Goal: Information Seeking & Learning: Check status

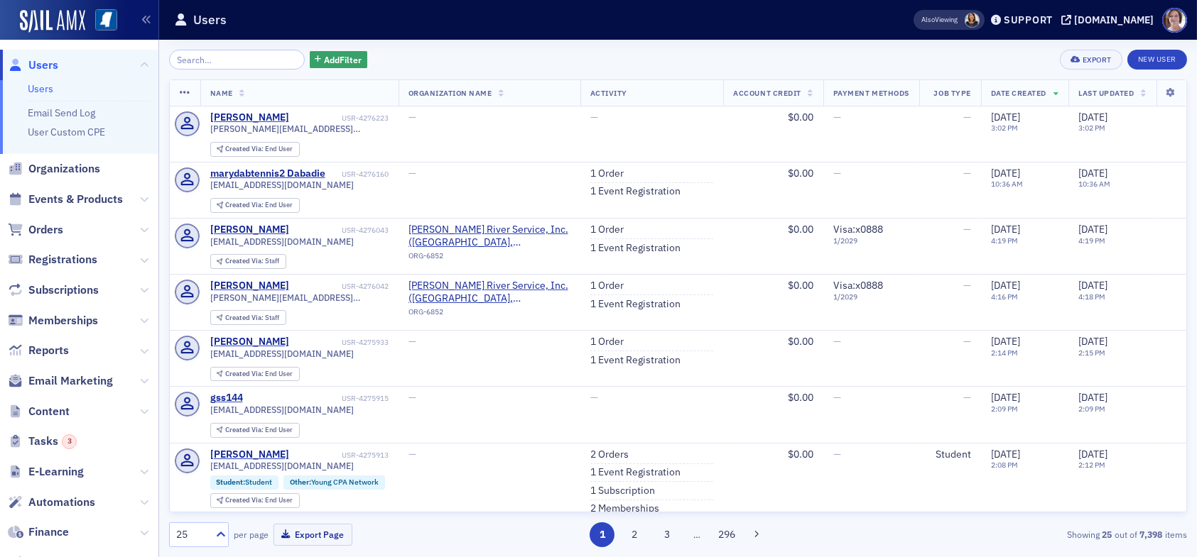
drag, startPoint x: 50, startPoint y: 61, endPoint x: 111, endPoint y: 60, distance: 61.1
click at [52, 61] on span "Users" at bounding box center [43, 66] width 30 height 16
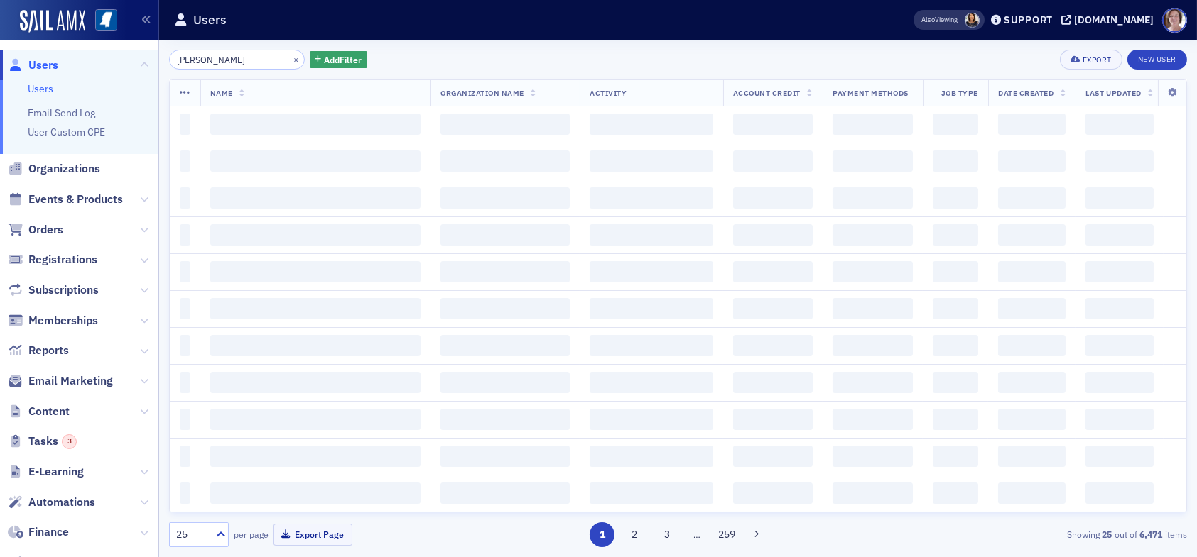
type input "linda reeves"
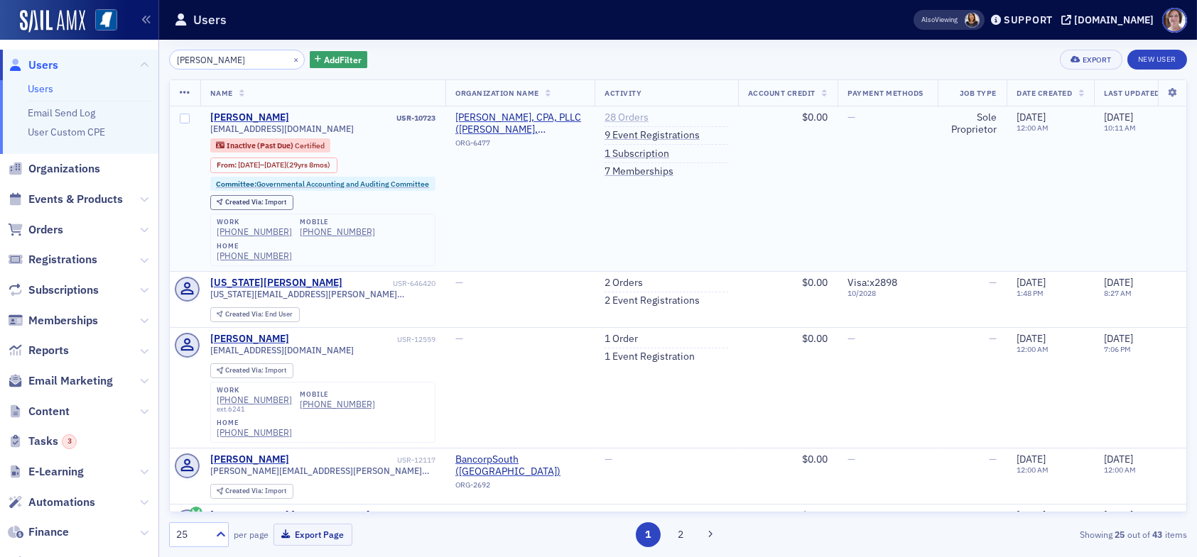
click at [623, 112] on link "28 Orders" at bounding box center [626, 117] width 44 height 13
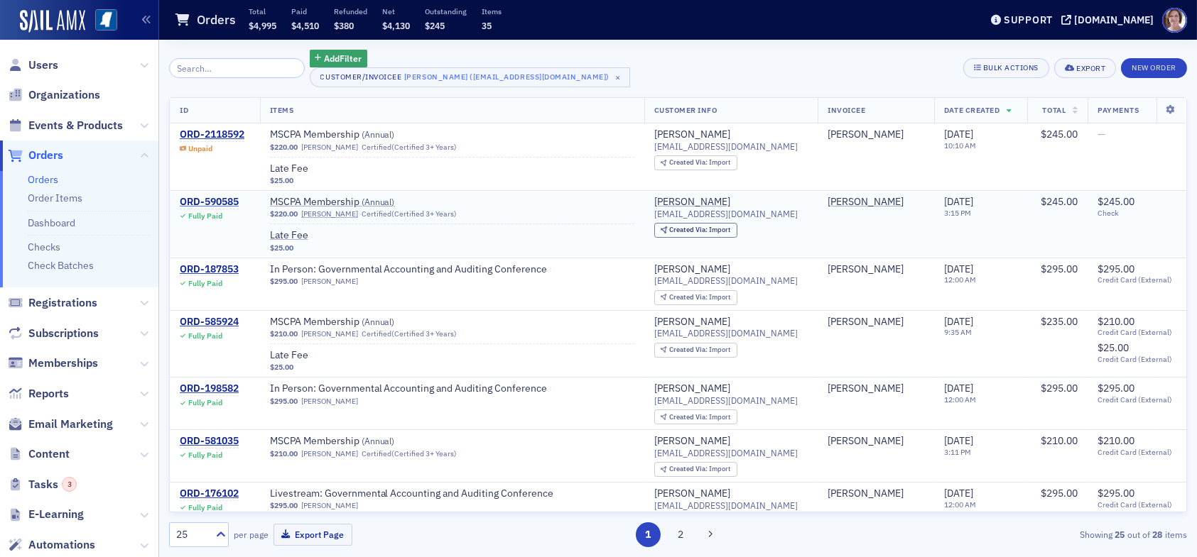
click at [233, 201] on div "ORD-590585" at bounding box center [209, 202] width 59 height 13
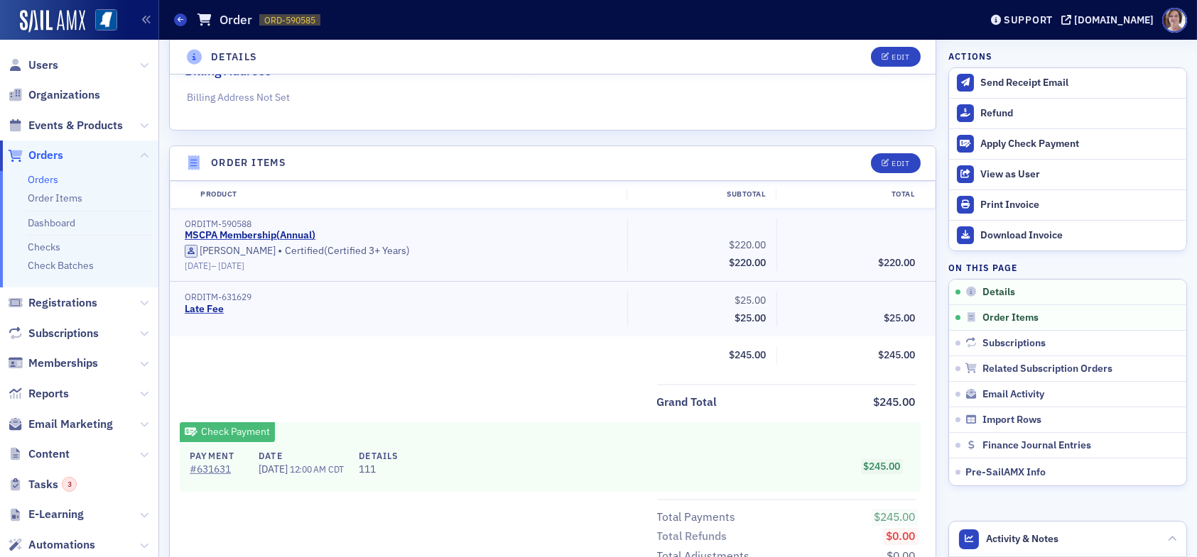
scroll to position [355, 0]
click at [214, 469] on link "# 631631" at bounding box center [217, 468] width 54 height 15
click at [220, 466] on link "# 631631" at bounding box center [217, 468] width 54 height 15
click at [47, 66] on span "Users" at bounding box center [43, 66] width 30 height 16
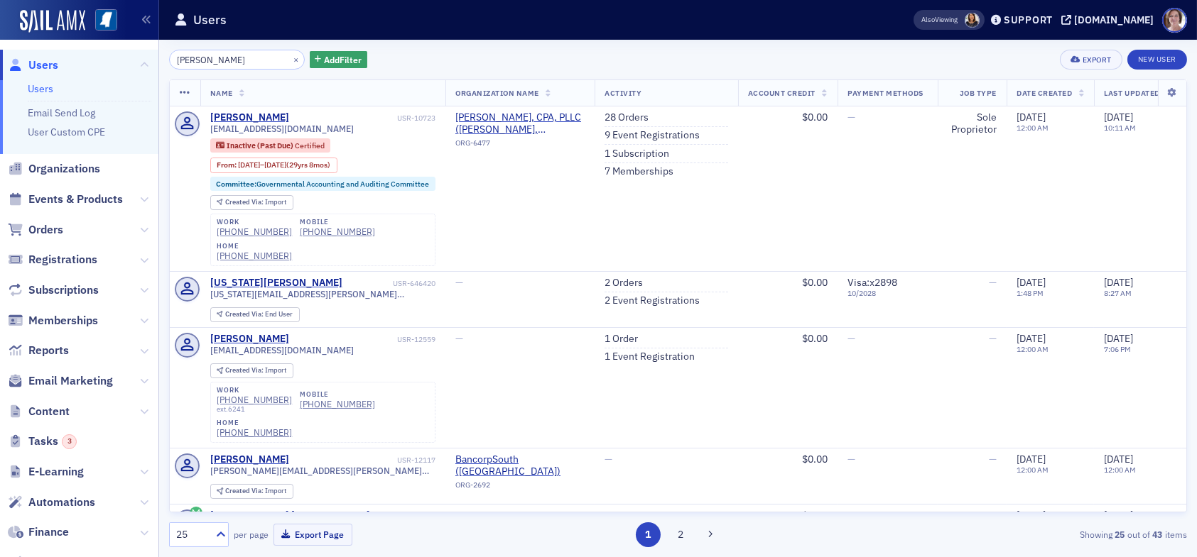
drag, startPoint x: 232, startPoint y: 57, endPoint x: 98, endPoint y: 61, distance: 133.6
click at [100, 63] on div "Users Users Email Send Log User Custom CPE Organizations Events & Products Orde…" at bounding box center [598, 278] width 1197 height 557
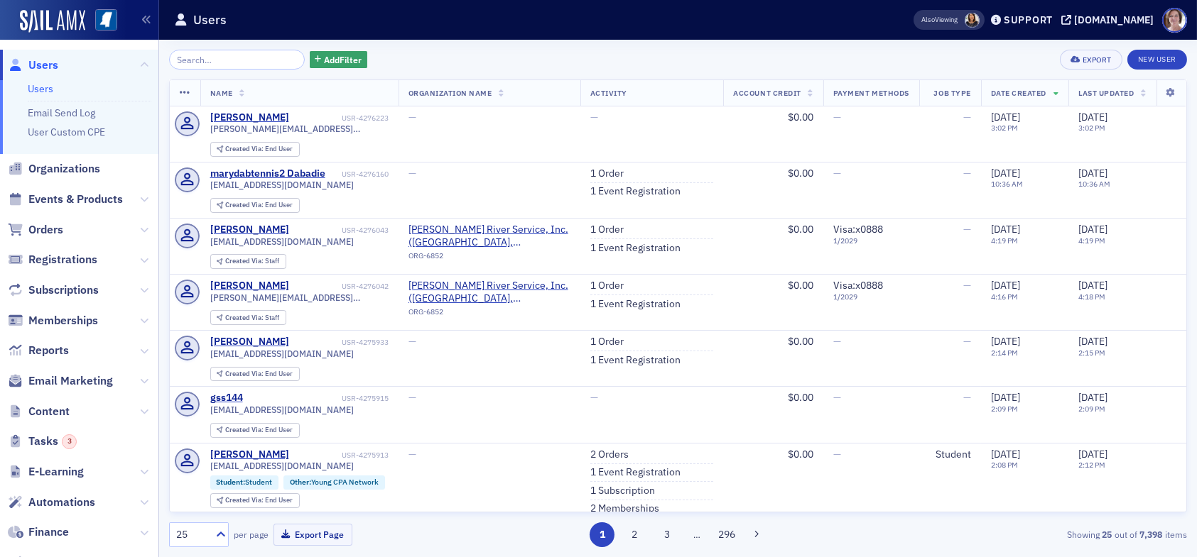
click at [242, 61] on input "search" at bounding box center [237, 60] width 136 height 20
click at [188, 62] on input "search" at bounding box center [237, 60] width 136 height 20
click at [232, 56] on input "search" at bounding box center [237, 60] width 136 height 20
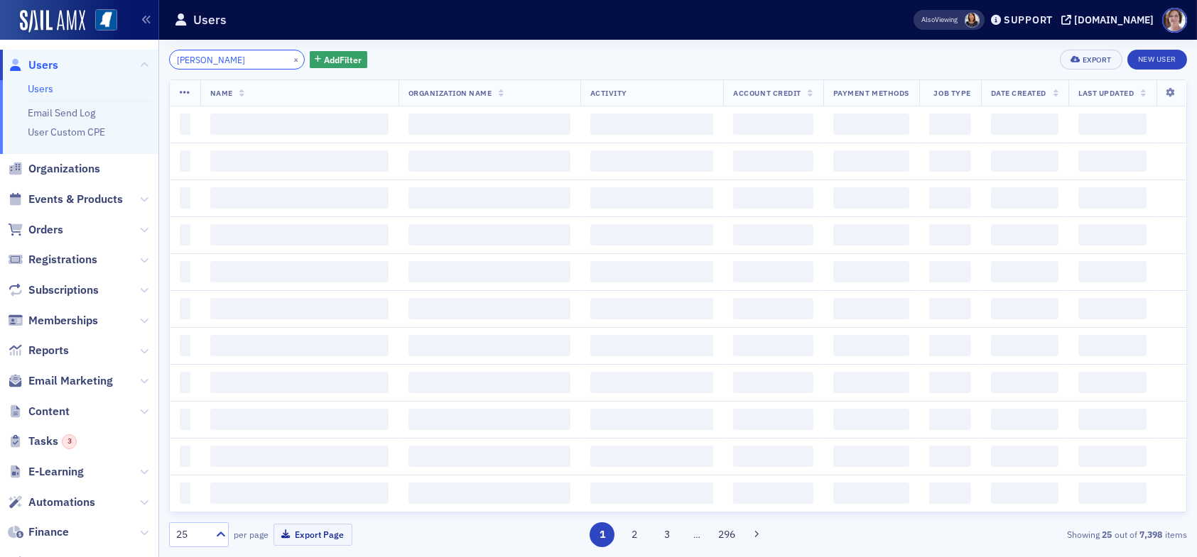
type input "mcguire"
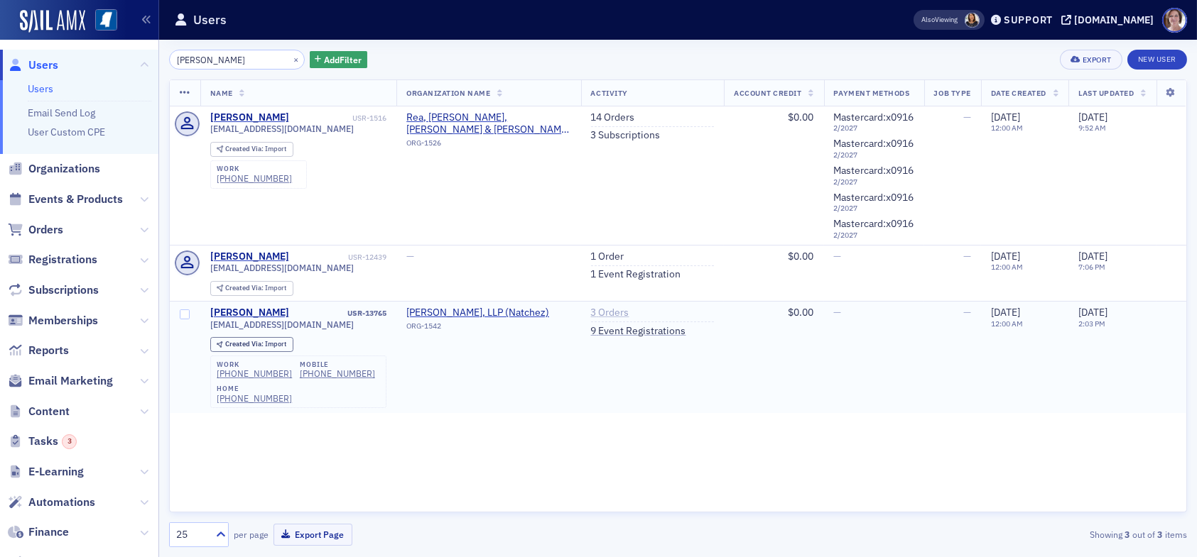
click at [614, 320] on link "3 Orders" at bounding box center [610, 313] width 38 height 13
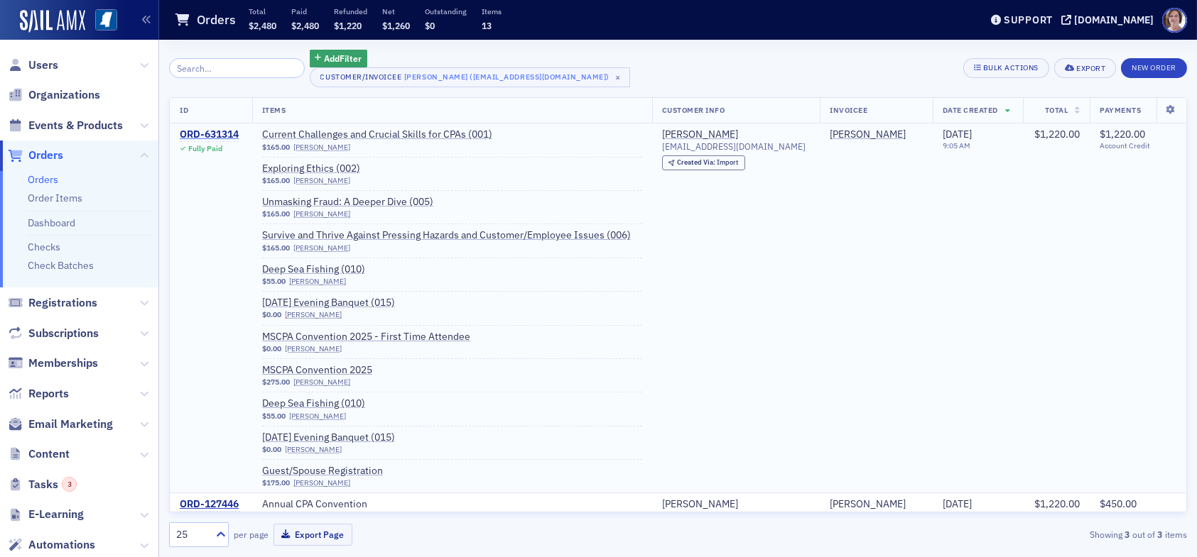
click at [216, 135] on div "ORD-631314" at bounding box center [209, 135] width 59 height 13
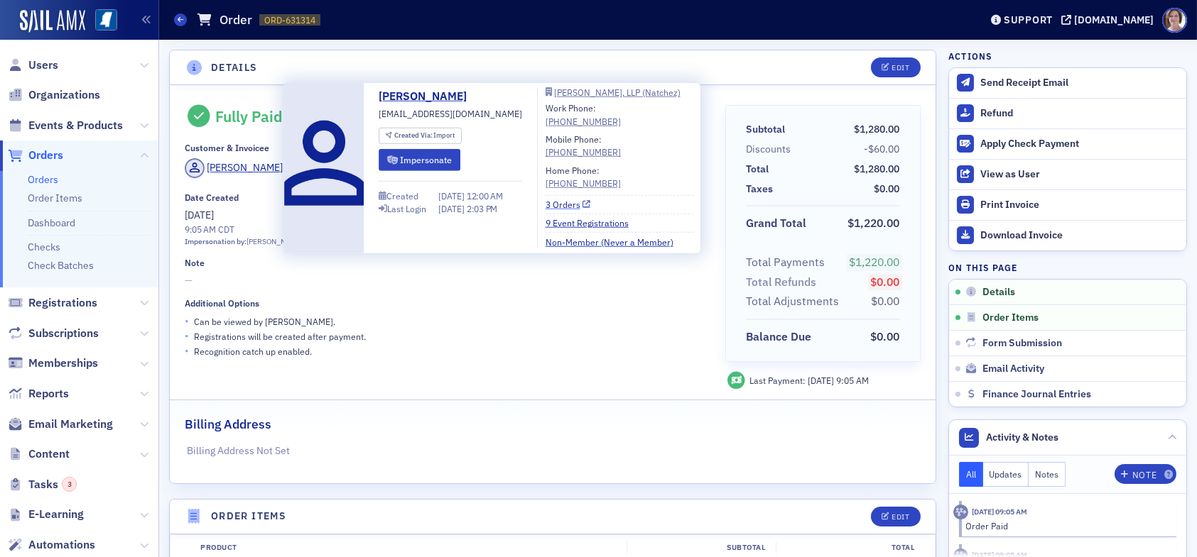
click at [560, 202] on link "3 Orders" at bounding box center [567, 204] width 45 height 13
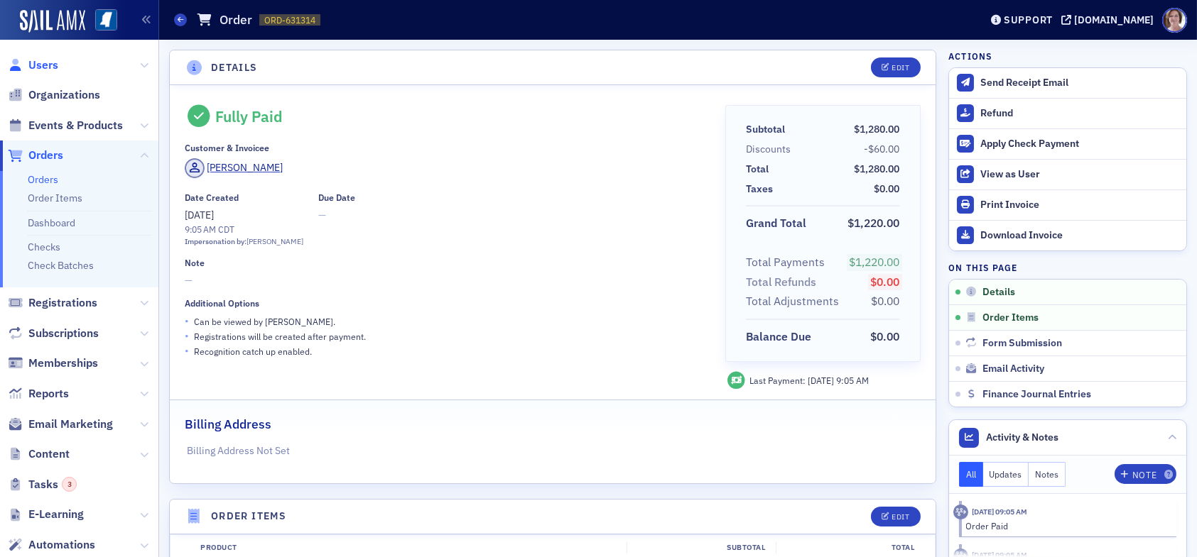
click at [48, 65] on span "Users" at bounding box center [43, 66] width 30 height 16
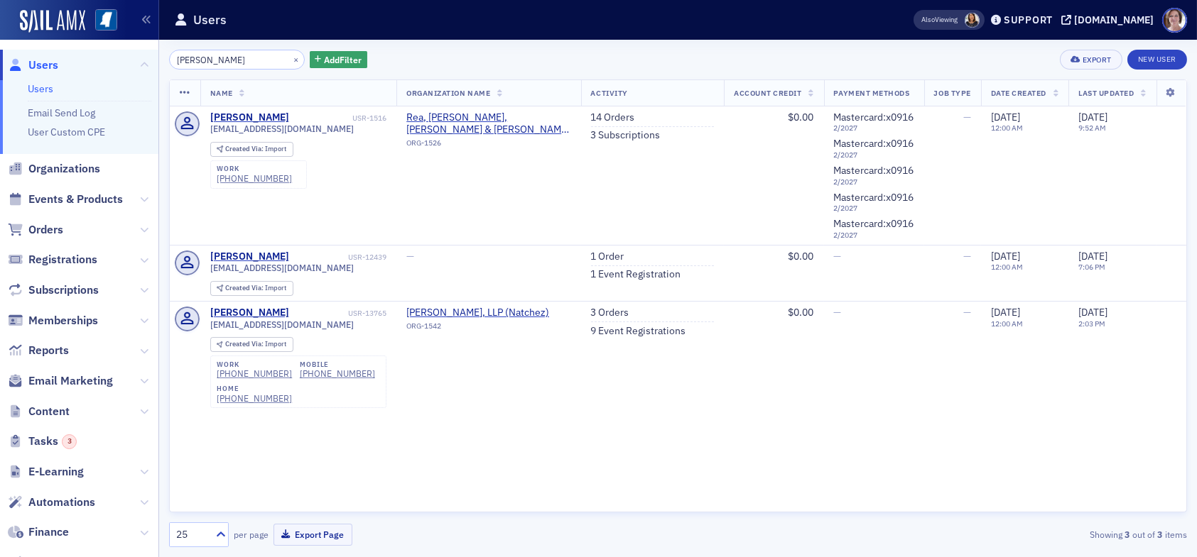
drag, startPoint x: 228, startPoint y: 67, endPoint x: 147, endPoint y: 66, distance: 81.0
click at [147, 66] on div "Users Users Email Send Log User Custom CPE Organizations Events & Products Orde…" at bounding box center [598, 278] width 1197 height 557
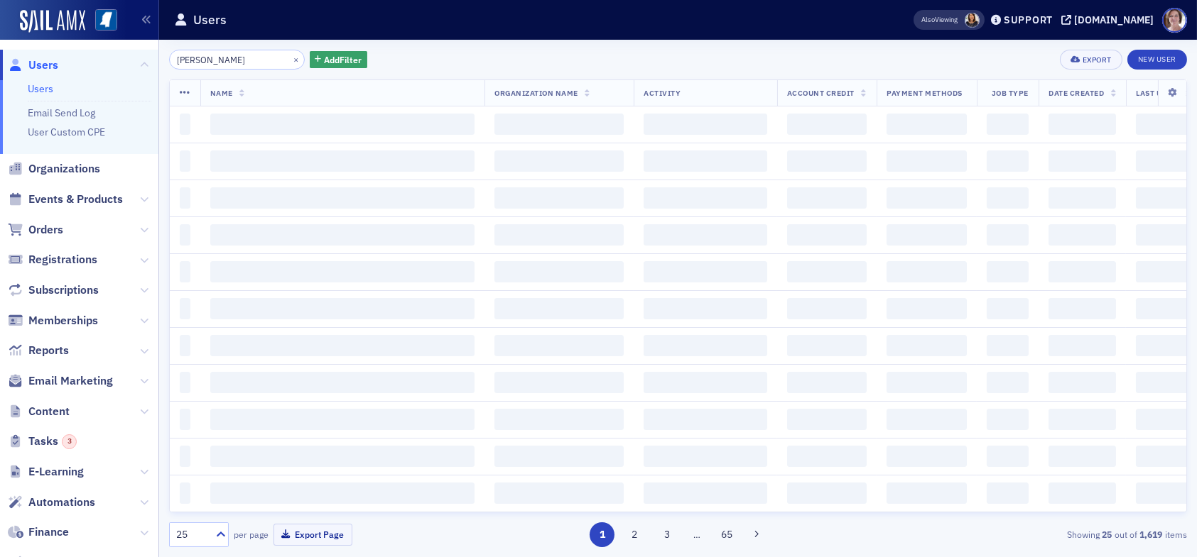
type input "harrington, em"
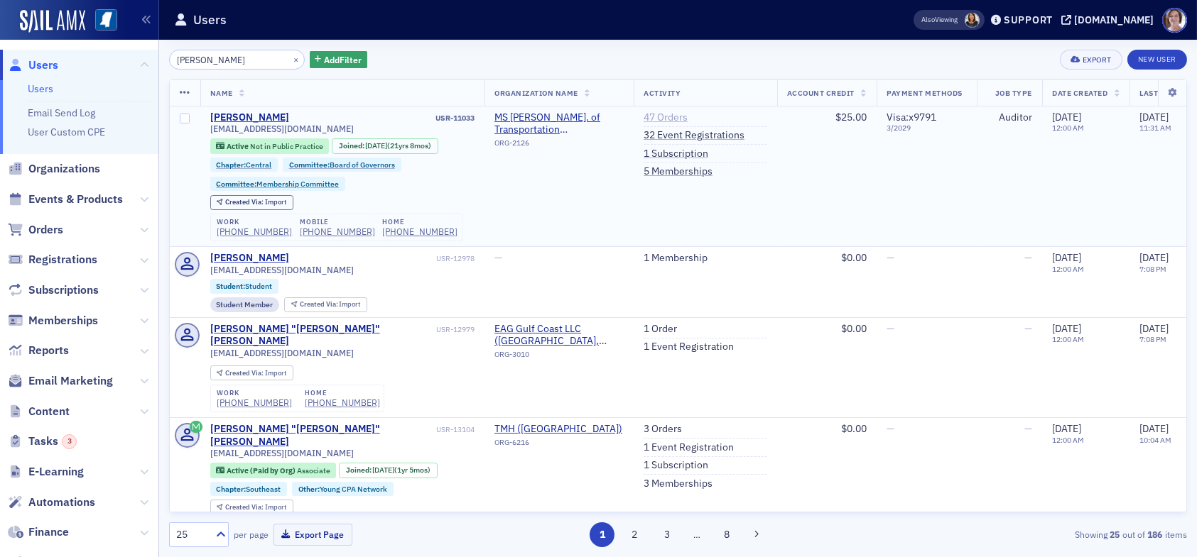
click at [666, 116] on link "47 Orders" at bounding box center [665, 117] width 44 height 13
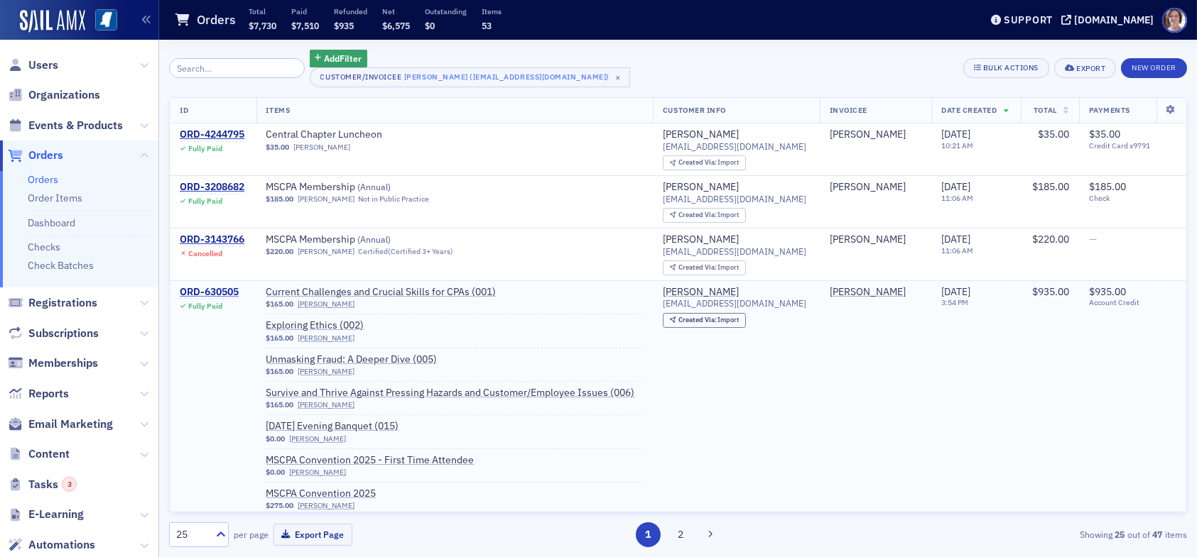
click at [218, 290] on div "ORD-630505" at bounding box center [209, 292] width 59 height 13
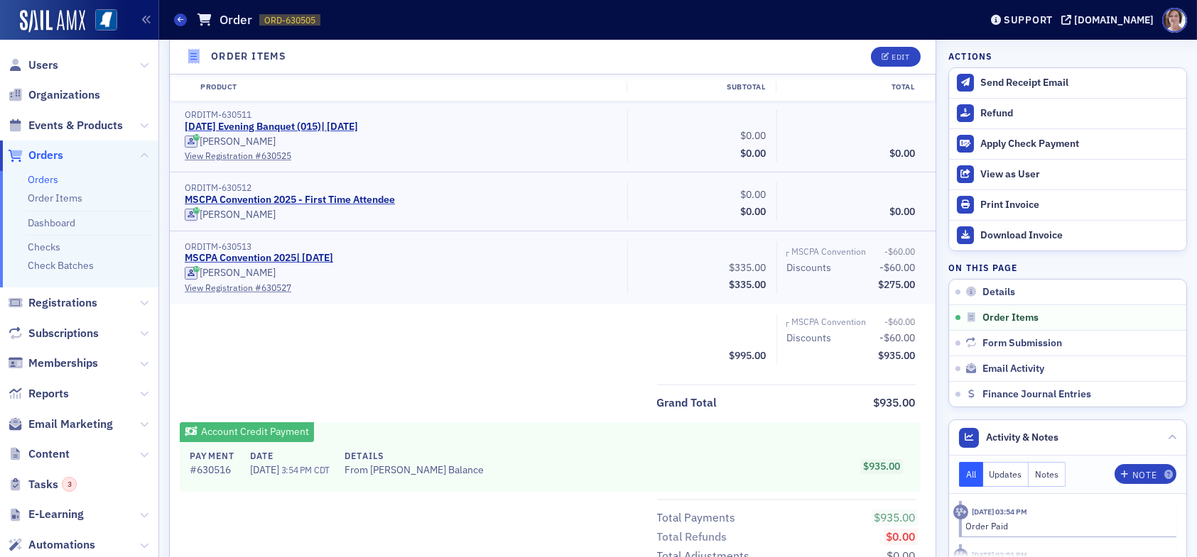
scroll to position [852, 0]
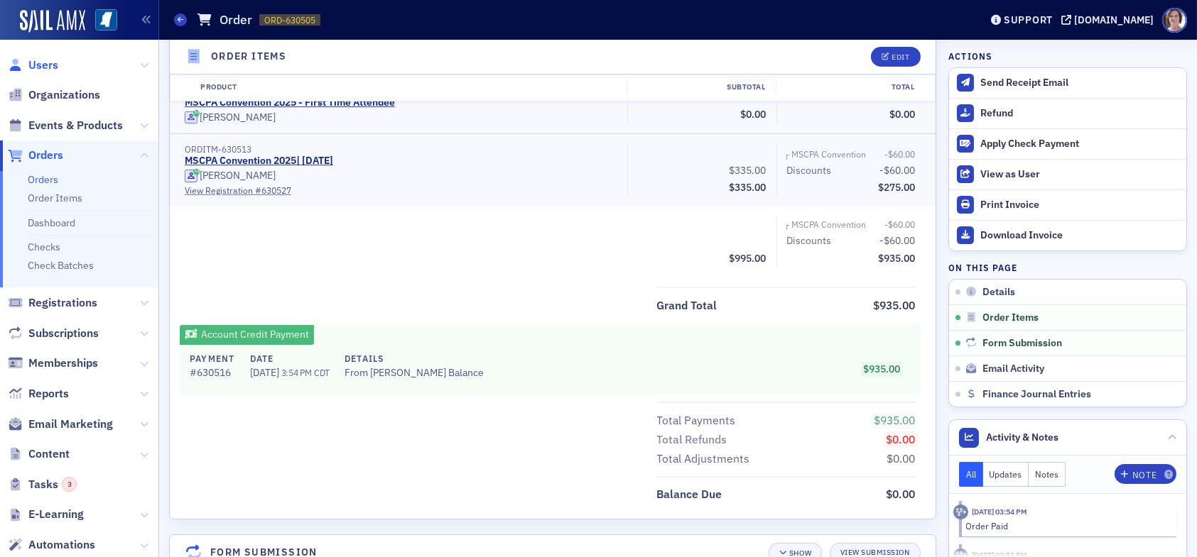
click at [48, 63] on span "Users" at bounding box center [43, 66] width 30 height 16
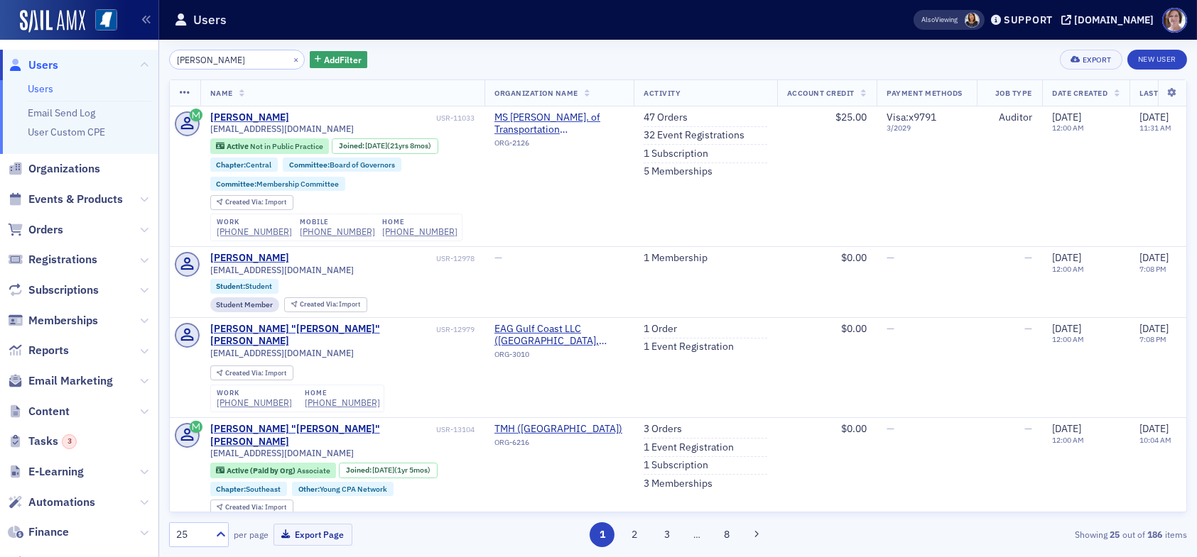
drag, startPoint x: 241, startPoint y: 61, endPoint x: 114, endPoint y: 59, distance: 127.1
click at [114, 59] on div "Users Users Email Send Log User Custom CPE Organizations Events & Products Orde…" at bounding box center [598, 278] width 1197 height 557
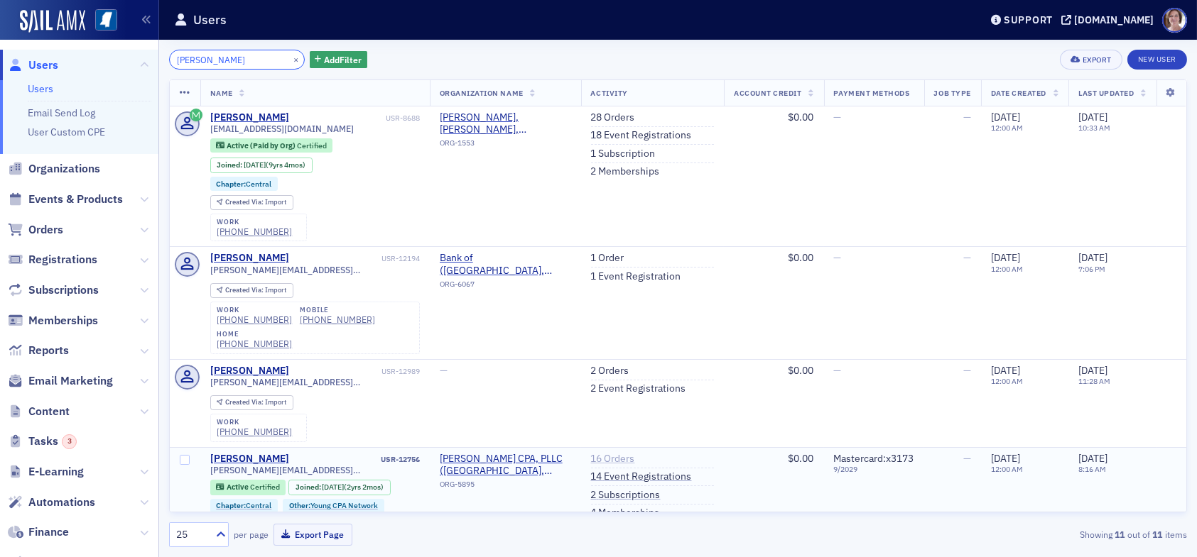
type input "anthony"
click at [605, 455] on link "16 Orders" at bounding box center [613, 459] width 44 height 13
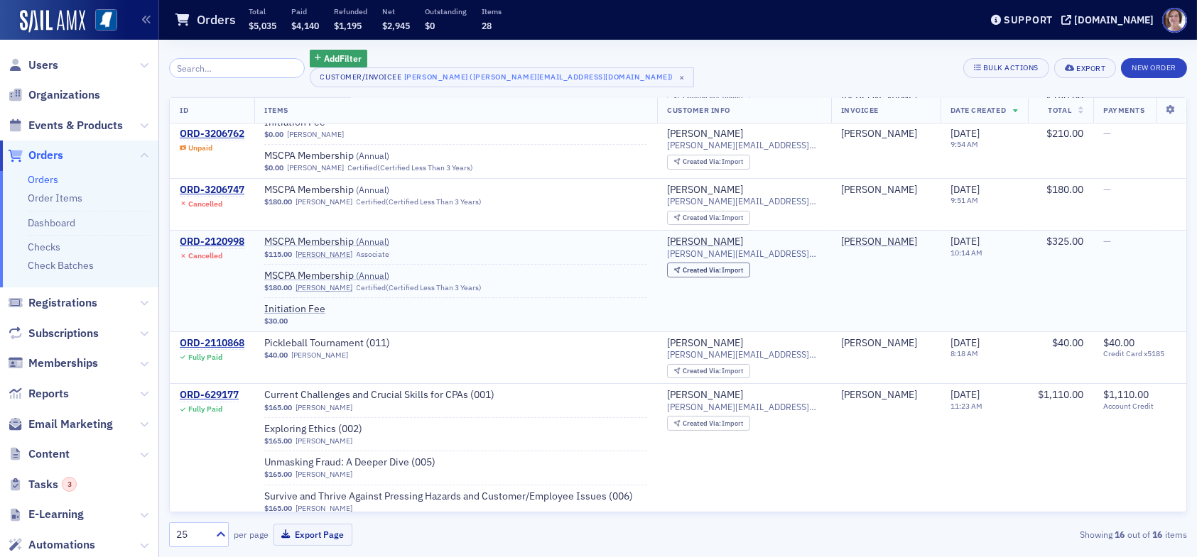
scroll to position [213, 0]
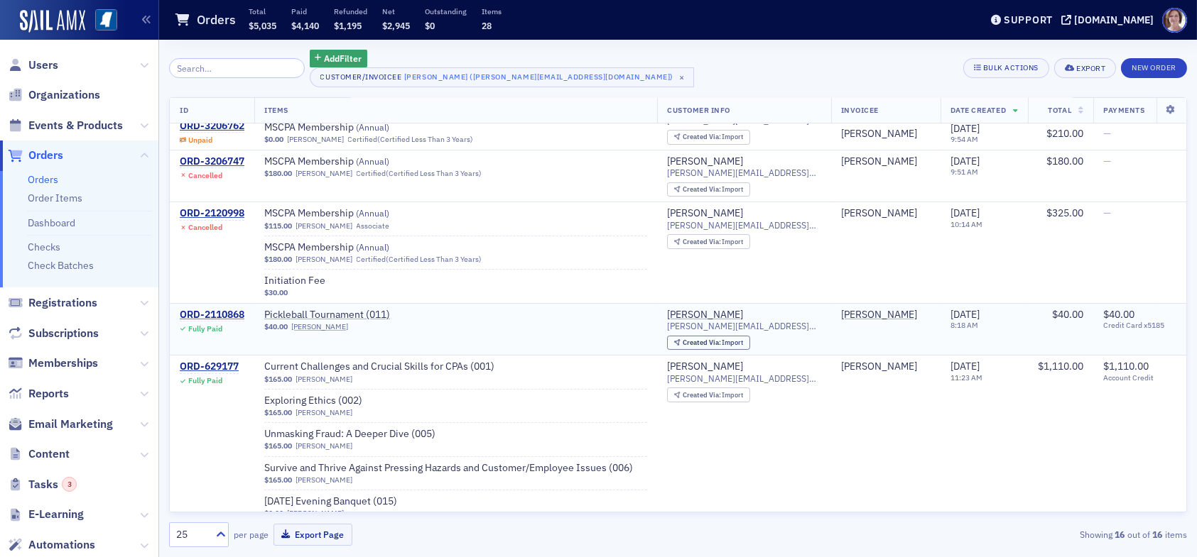
click at [236, 314] on div "ORD-2110868" at bounding box center [212, 315] width 65 height 13
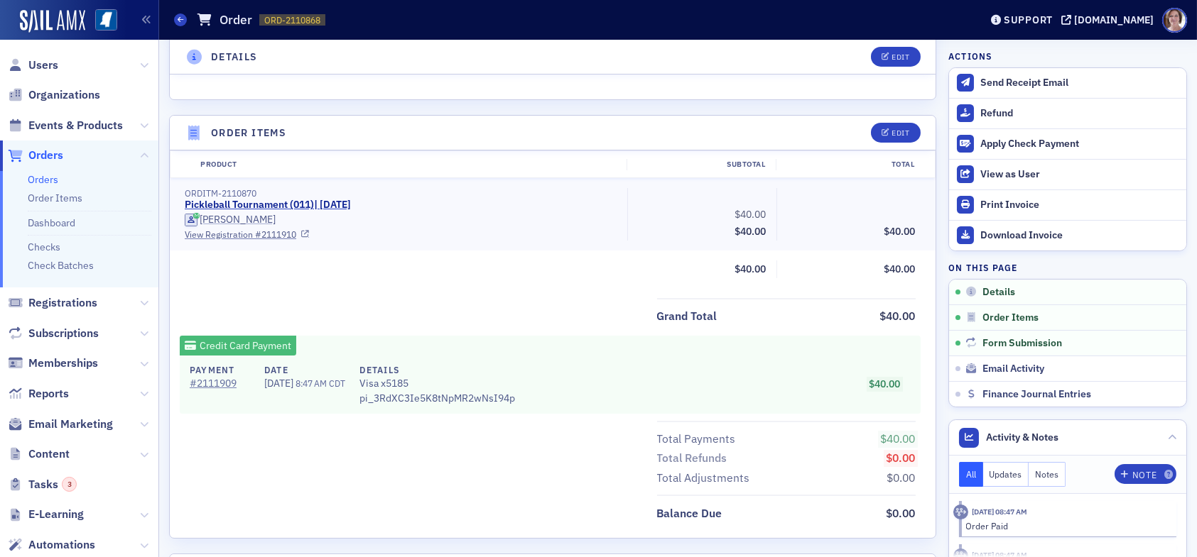
scroll to position [497, 0]
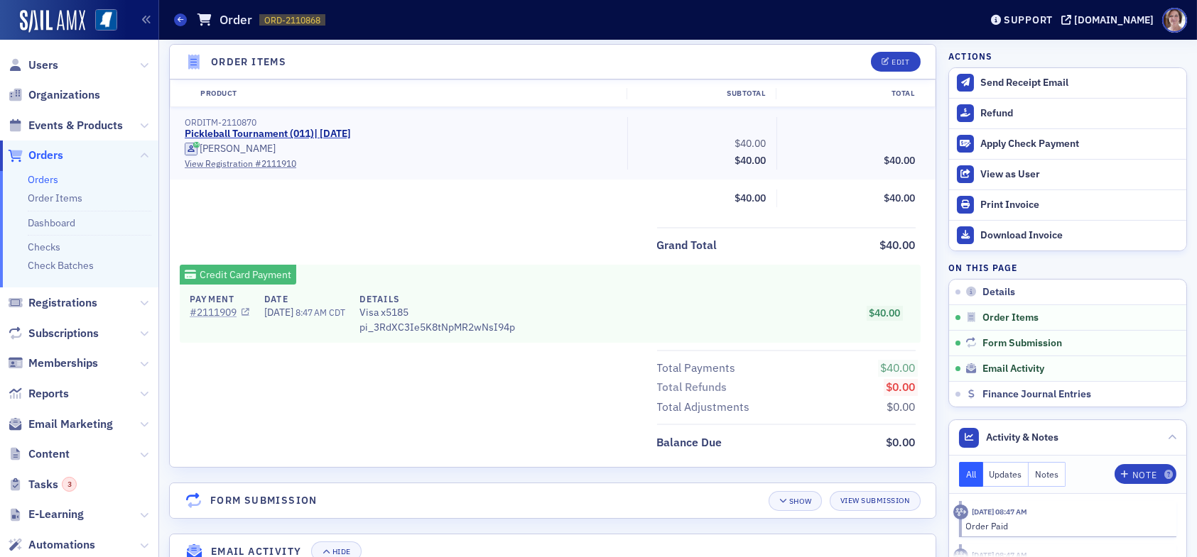
click at [229, 310] on link "# 2111909" at bounding box center [220, 312] width 60 height 15
click at [47, 62] on span "Users" at bounding box center [43, 66] width 30 height 16
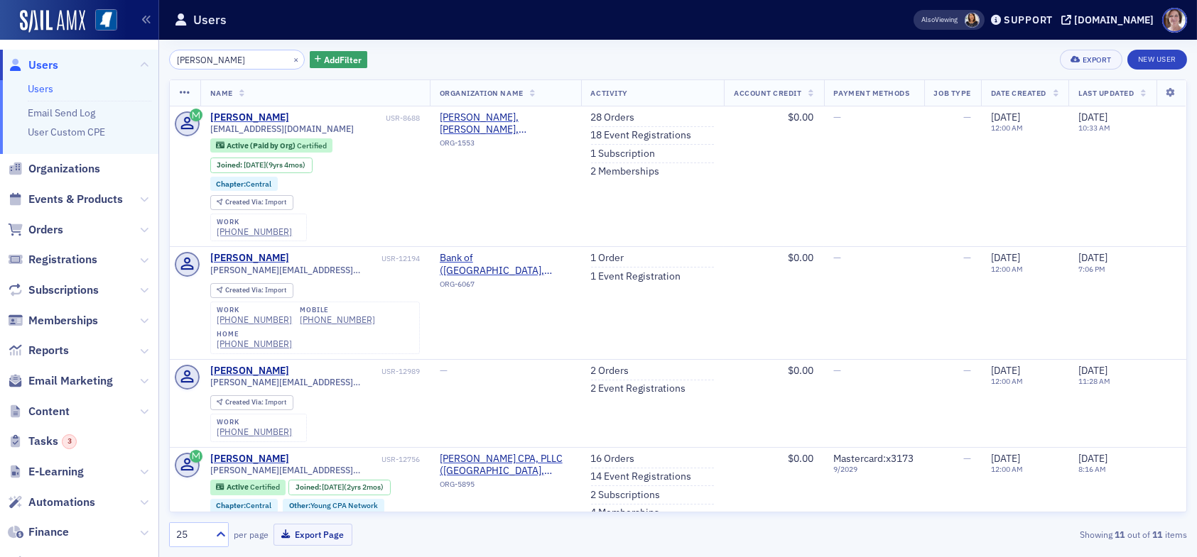
drag, startPoint x: 224, startPoint y: 58, endPoint x: 74, endPoint y: 38, distance: 151.2
click at [77, 45] on div "Users Users Email Send Log User Custom CPE Organizations Events & Products Orde…" at bounding box center [598, 278] width 1197 height 557
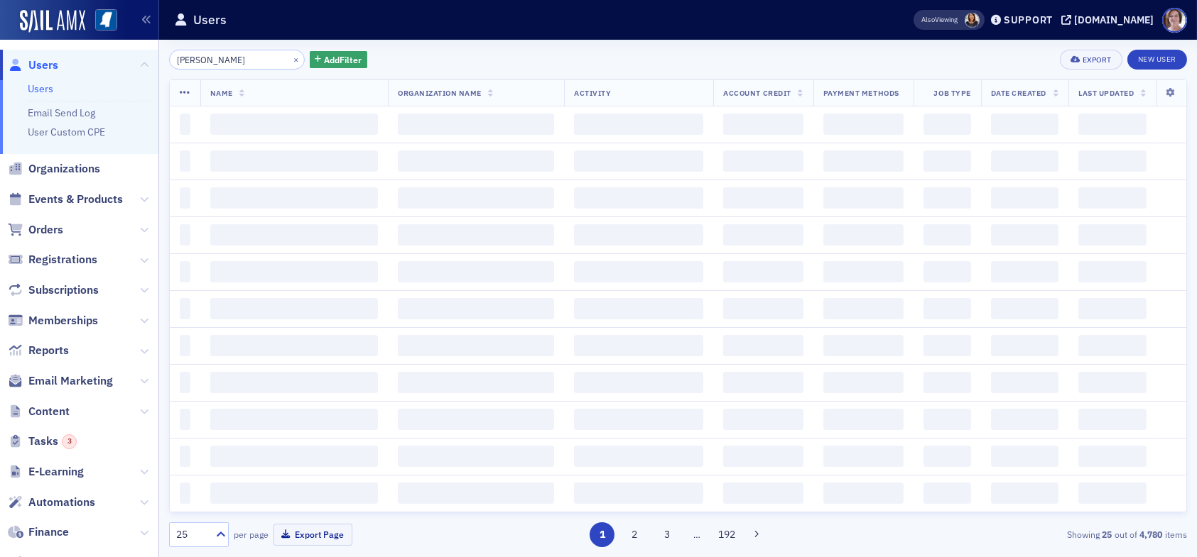
type input "hall, karen"
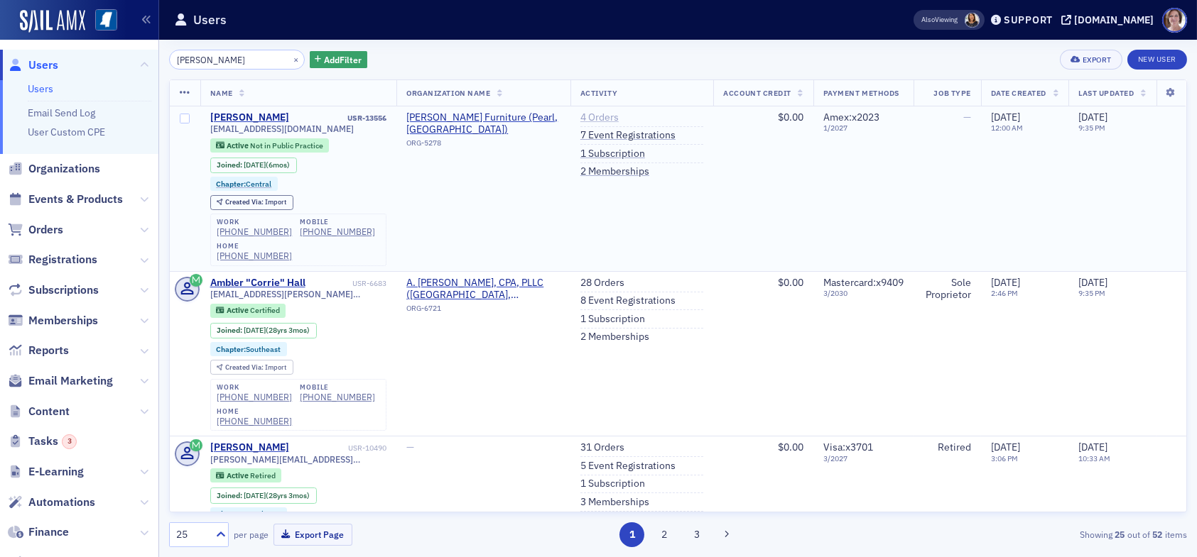
click at [593, 117] on link "4 Orders" at bounding box center [599, 117] width 38 height 13
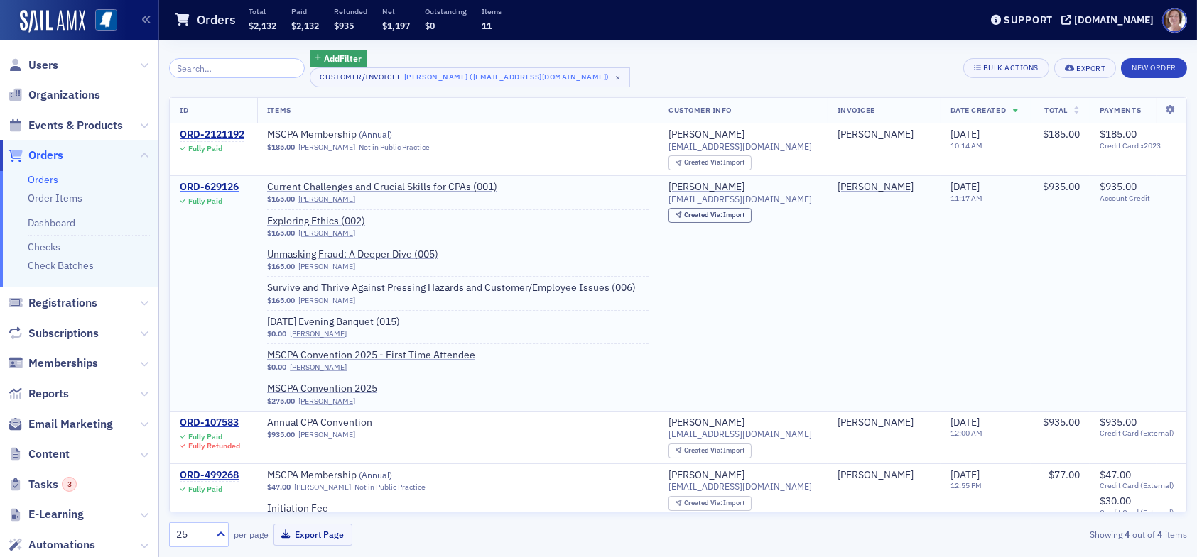
click at [227, 186] on div "ORD-629126" at bounding box center [209, 187] width 59 height 13
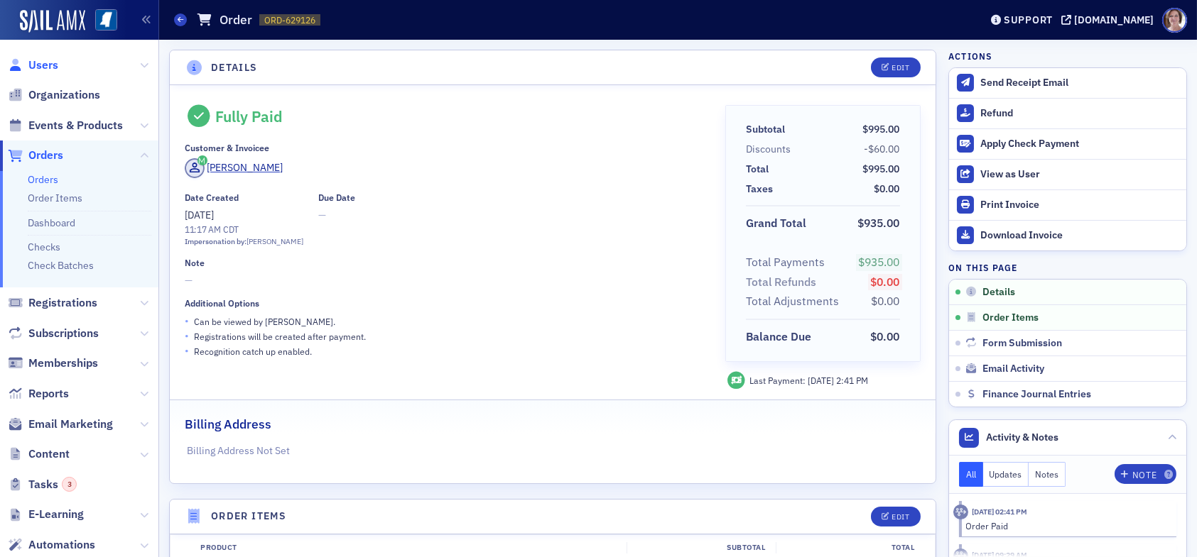
click at [39, 64] on span "Users" at bounding box center [43, 66] width 30 height 16
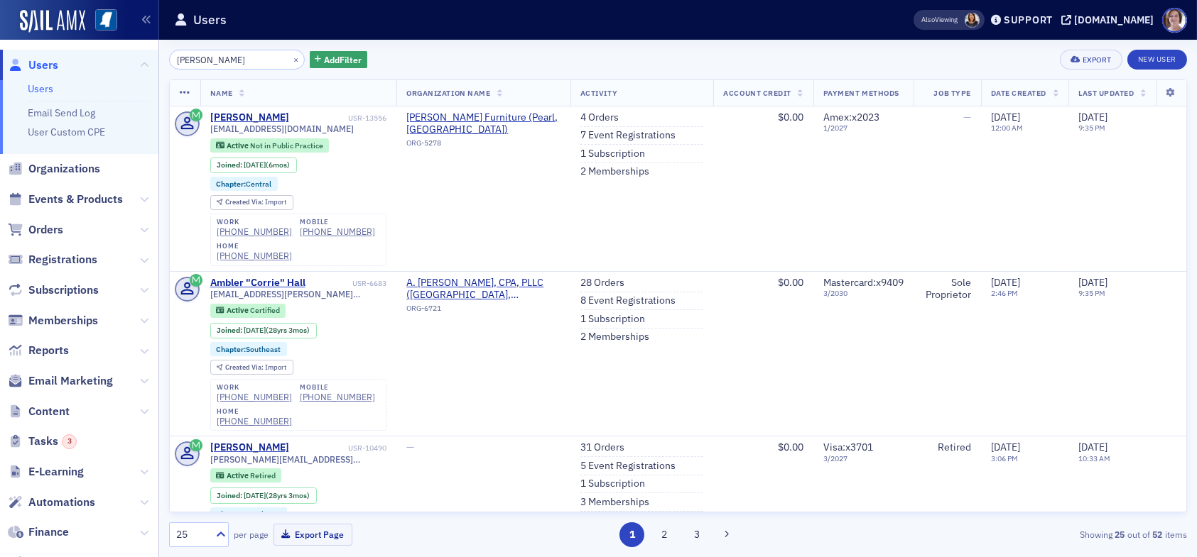
drag, startPoint x: 227, startPoint y: 61, endPoint x: 98, endPoint y: 61, distance: 129.3
click at [99, 63] on div "Users Users Email Send Log User Custom CPE Organizations Events & Products Orde…" at bounding box center [598, 278] width 1197 height 557
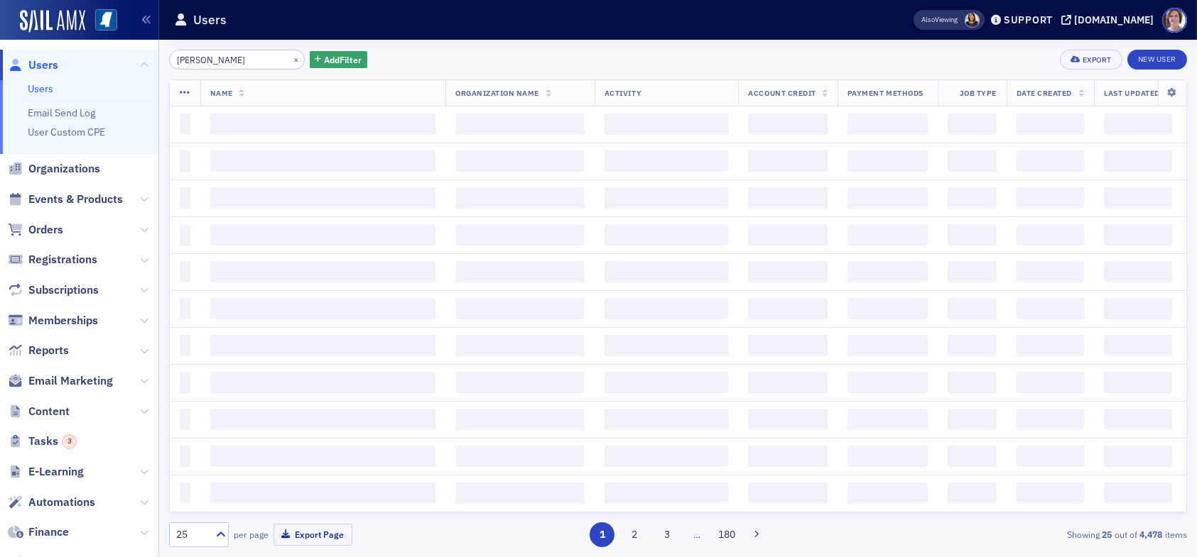
type input "griffith"
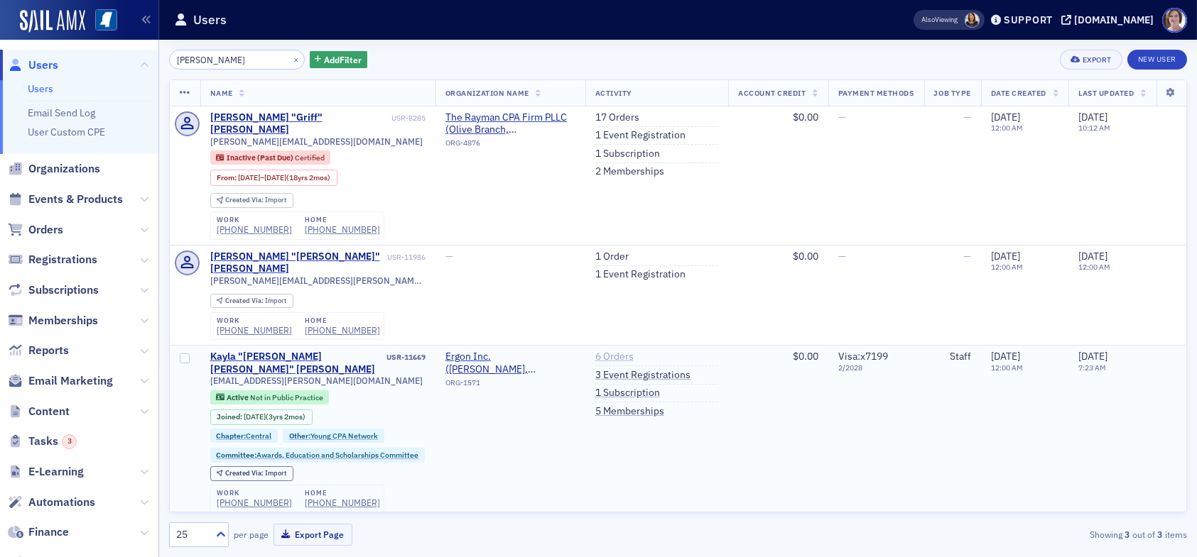
click at [624, 351] on link "6 Orders" at bounding box center [614, 357] width 38 height 13
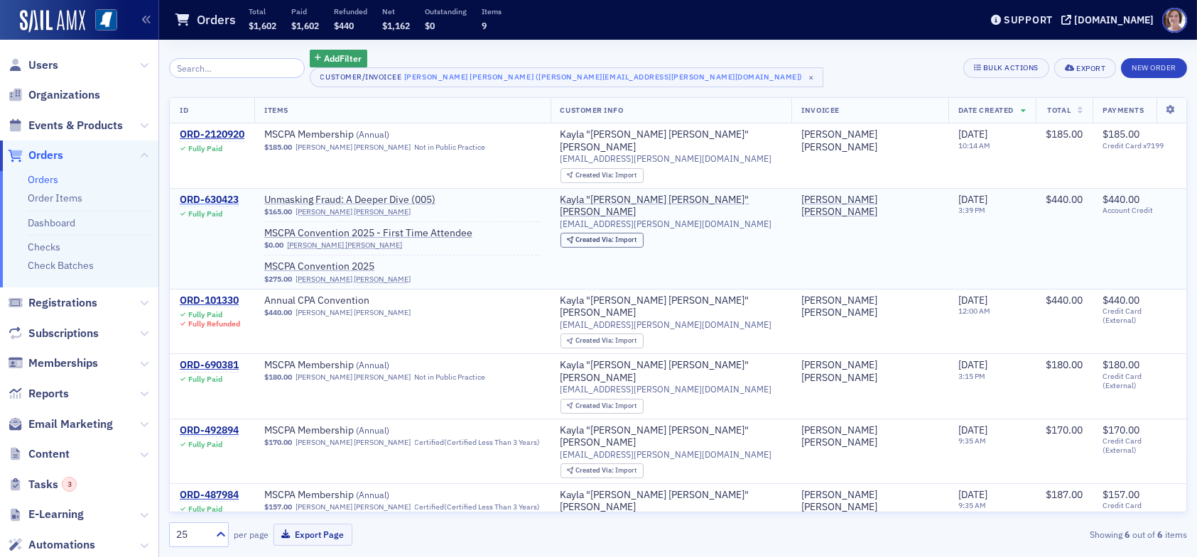
click at [208, 194] on div "ORD-630423" at bounding box center [209, 200] width 59 height 13
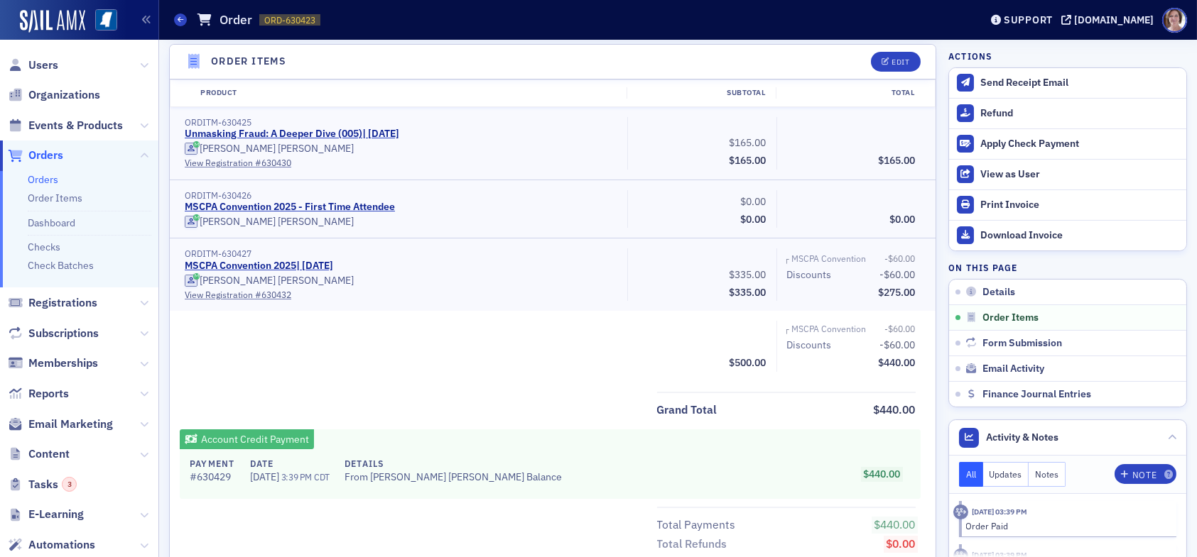
scroll to position [213, 0]
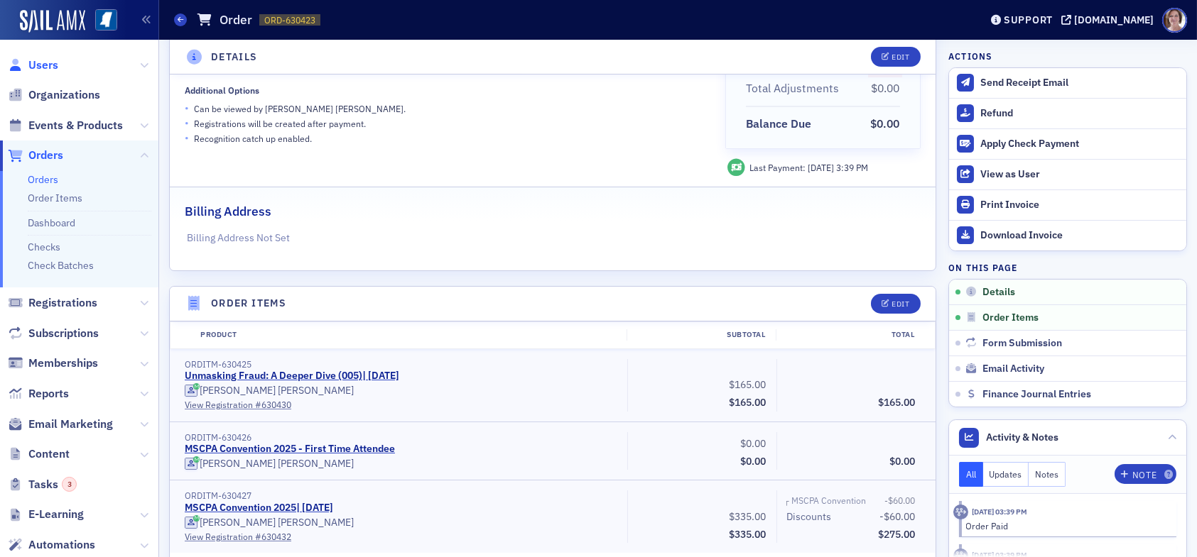
click at [37, 60] on span "Users" at bounding box center [43, 66] width 30 height 16
click at [31, 67] on span "Users" at bounding box center [43, 66] width 30 height 16
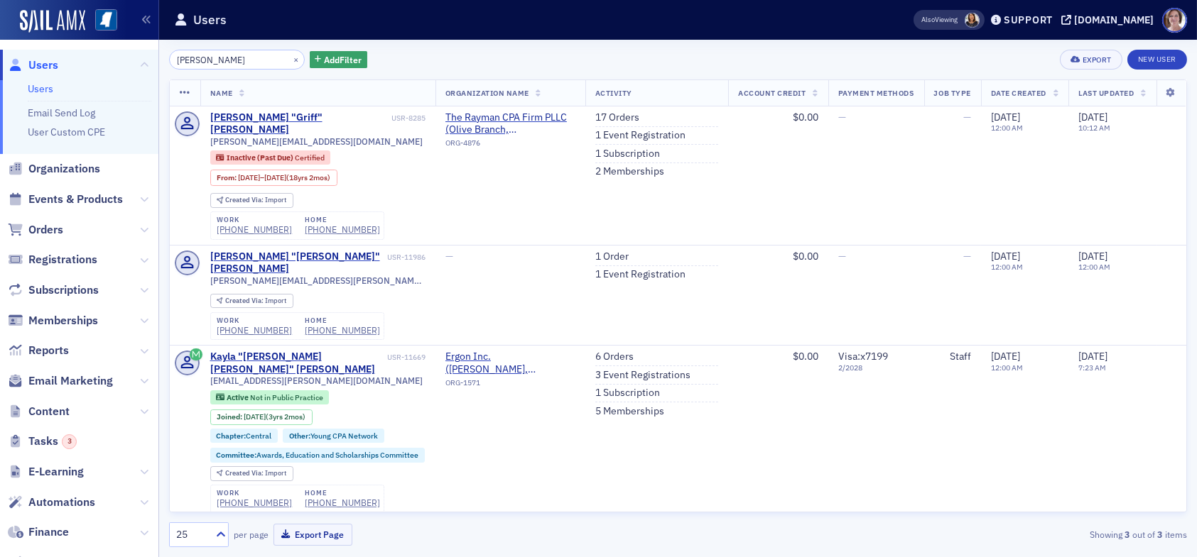
drag, startPoint x: 229, startPoint y: 60, endPoint x: 92, endPoint y: 44, distance: 137.3
click at [94, 45] on div "Users Users Email Send Log User Custom CPE Organizations Events & Products Orde…" at bounding box center [598, 278] width 1197 height 557
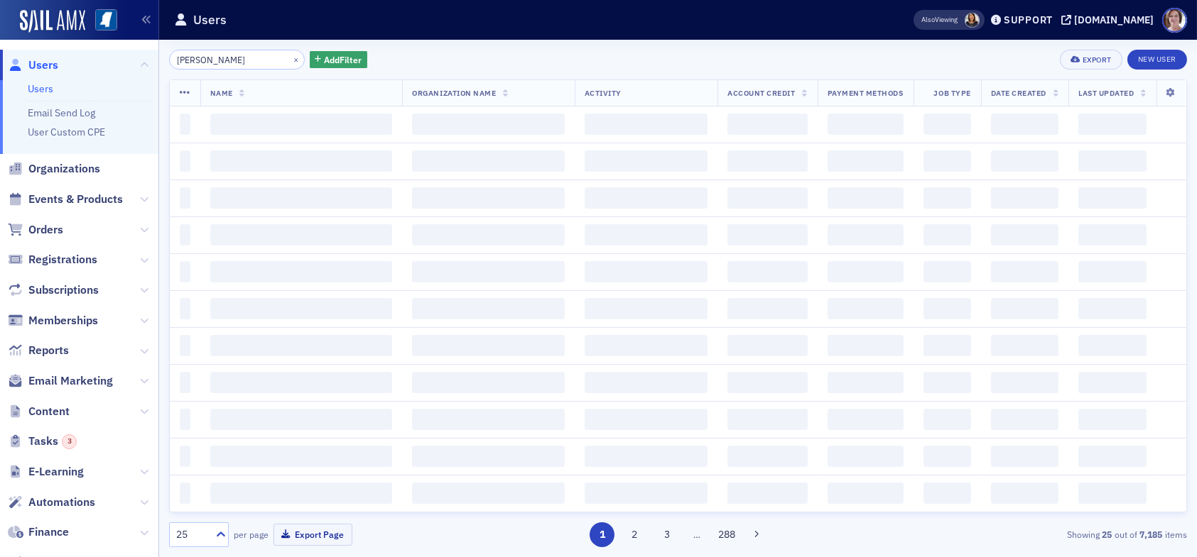
type input "applewhite"
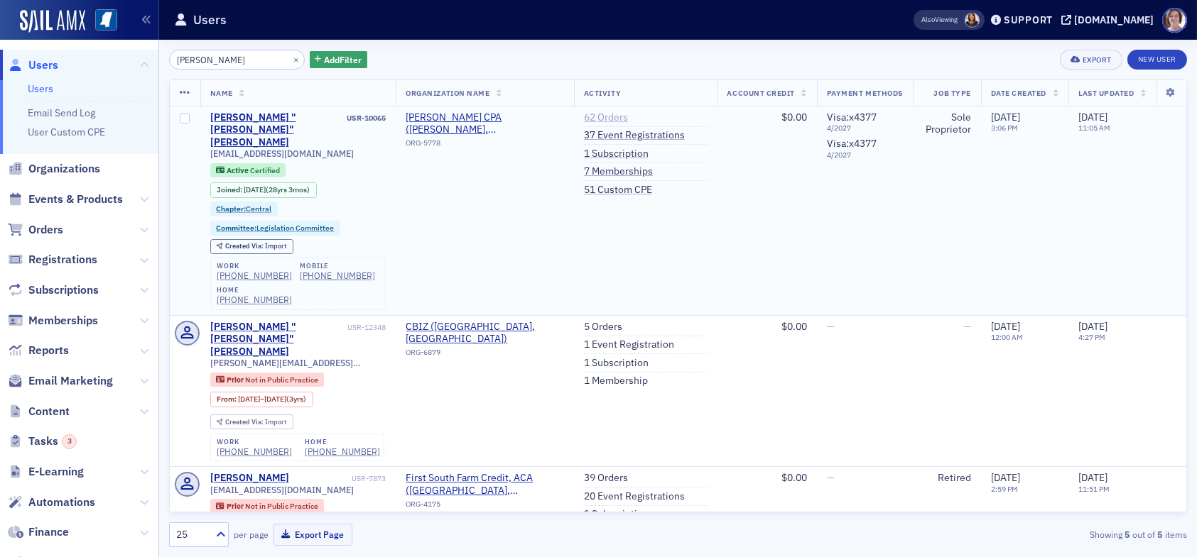
click at [584, 115] on link "62 Orders" at bounding box center [606, 117] width 44 height 13
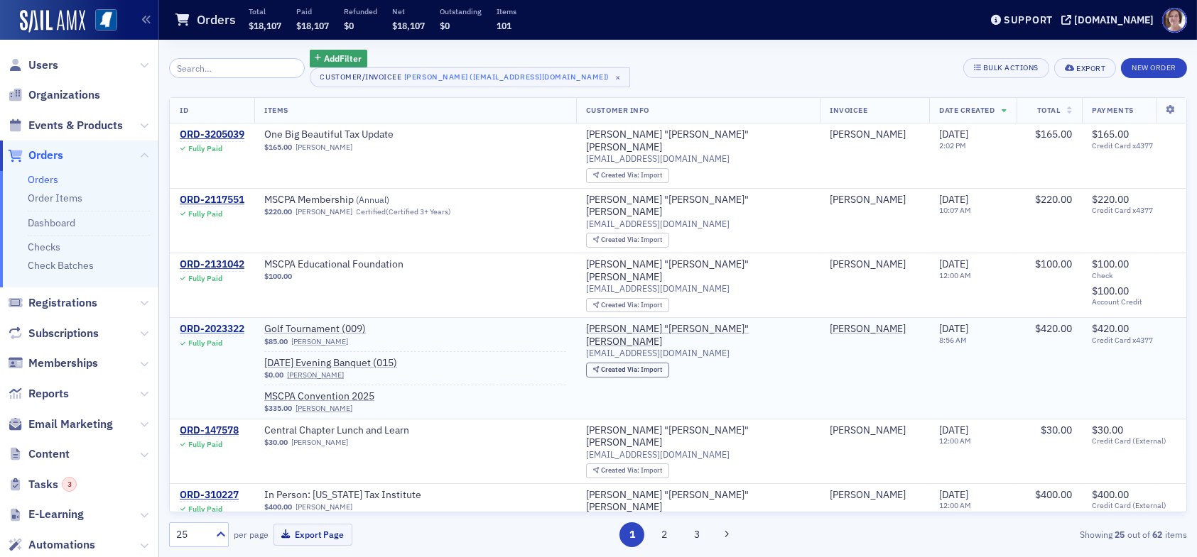
click at [219, 323] on div "ORD-2023322" at bounding box center [212, 329] width 65 height 13
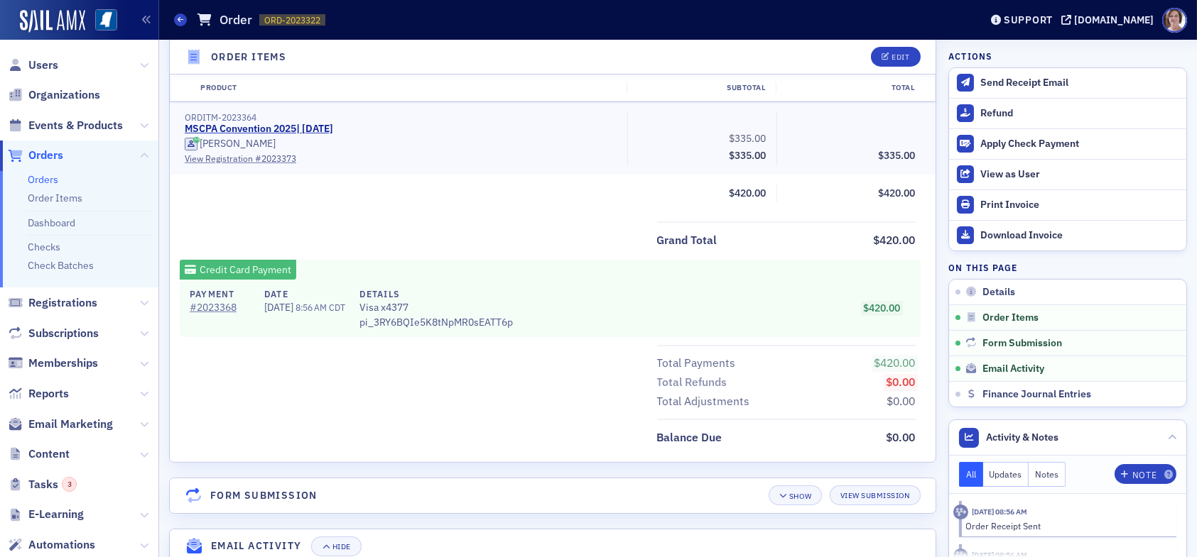
scroll to position [710, 0]
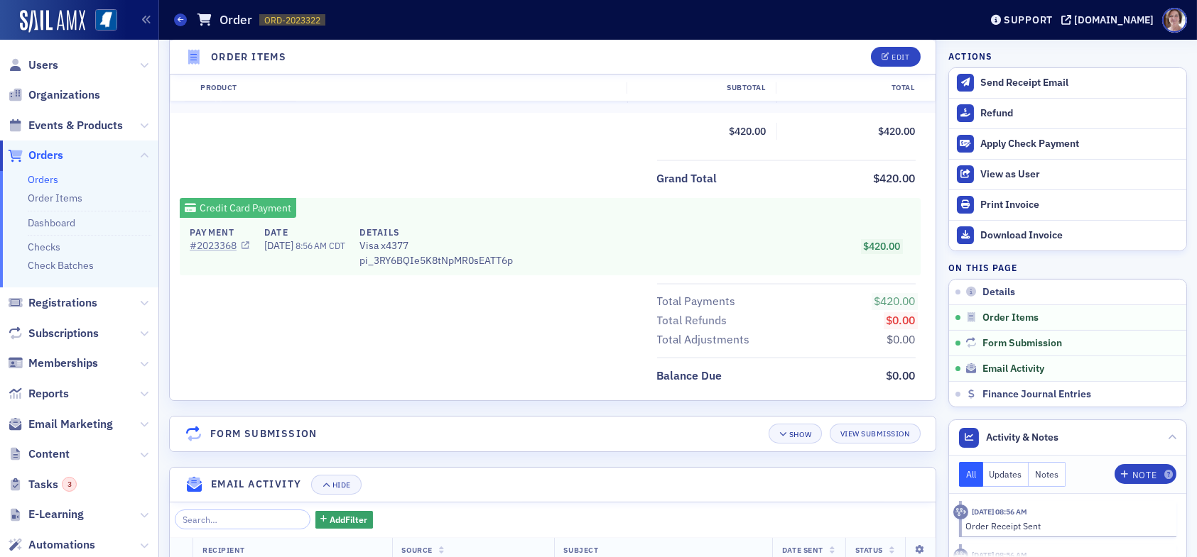
click at [227, 246] on link "# 2023368" at bounding box center [220, 246] width 60 height 15
click at [45, 64] on span "Users" at bounding box center [43, 66] width 30 height 16
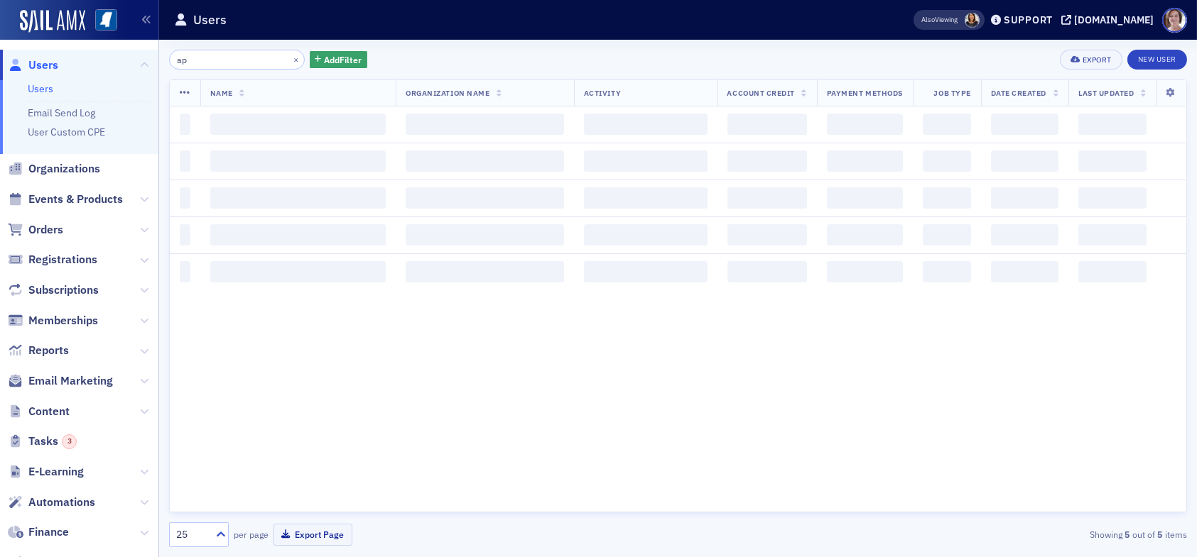
type input "a"
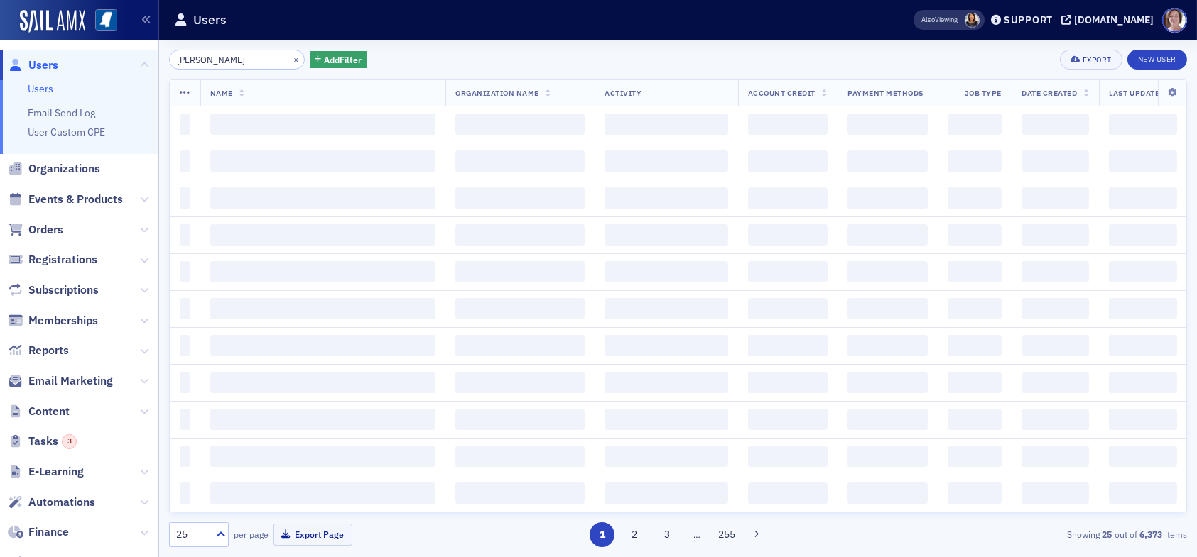
type input "sim mosby"
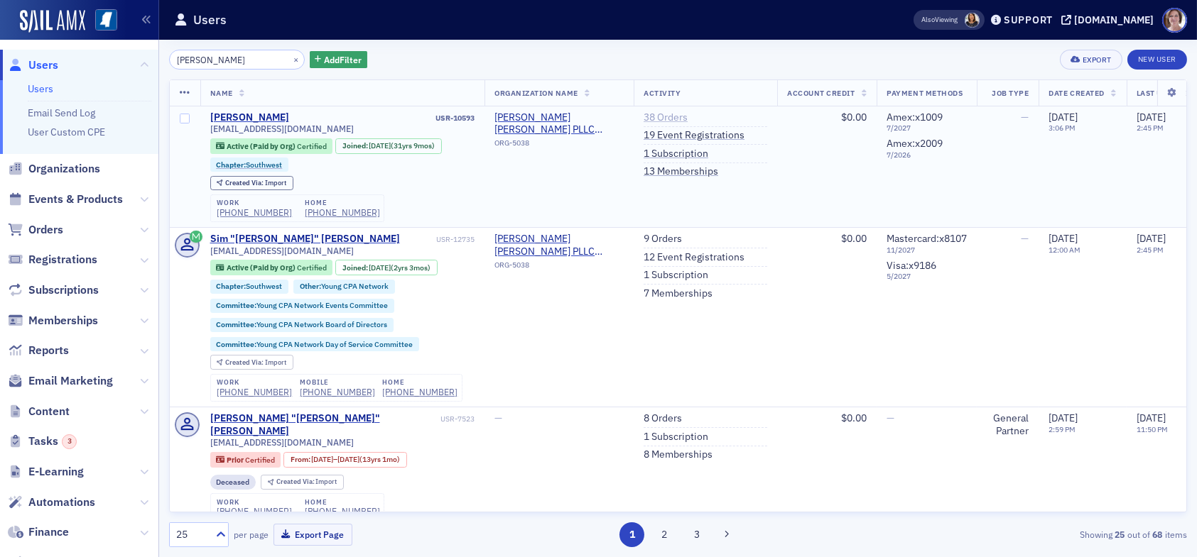
click at [675, 121] on link "38 Orders" at bounding box center [665, 117] width 44 height 13
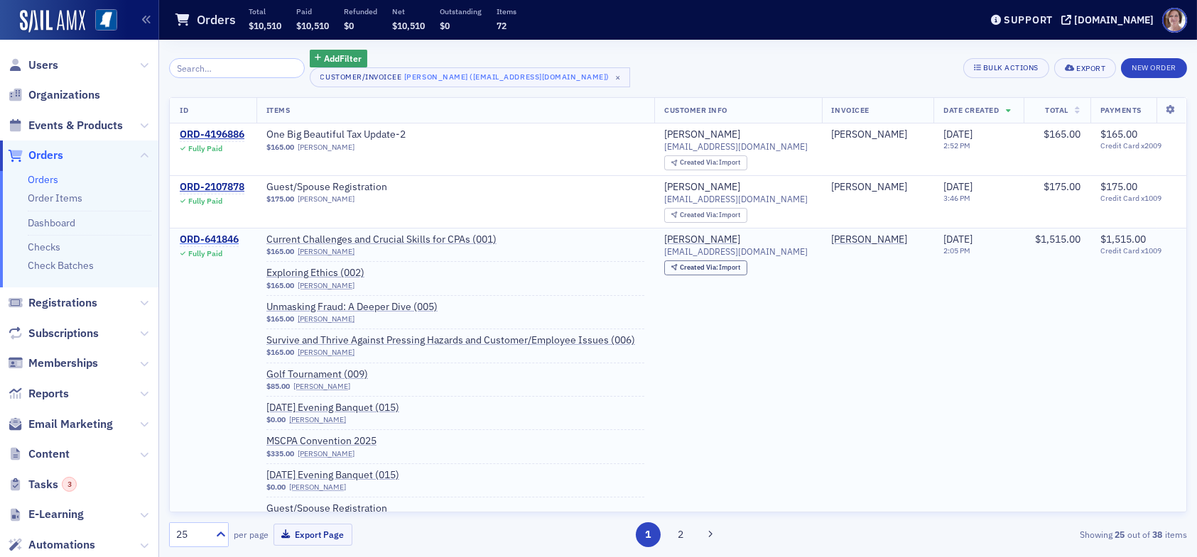
click at [222, 238] on div "ORD-641846" at bounding box center [209, 240] width 59 height 13
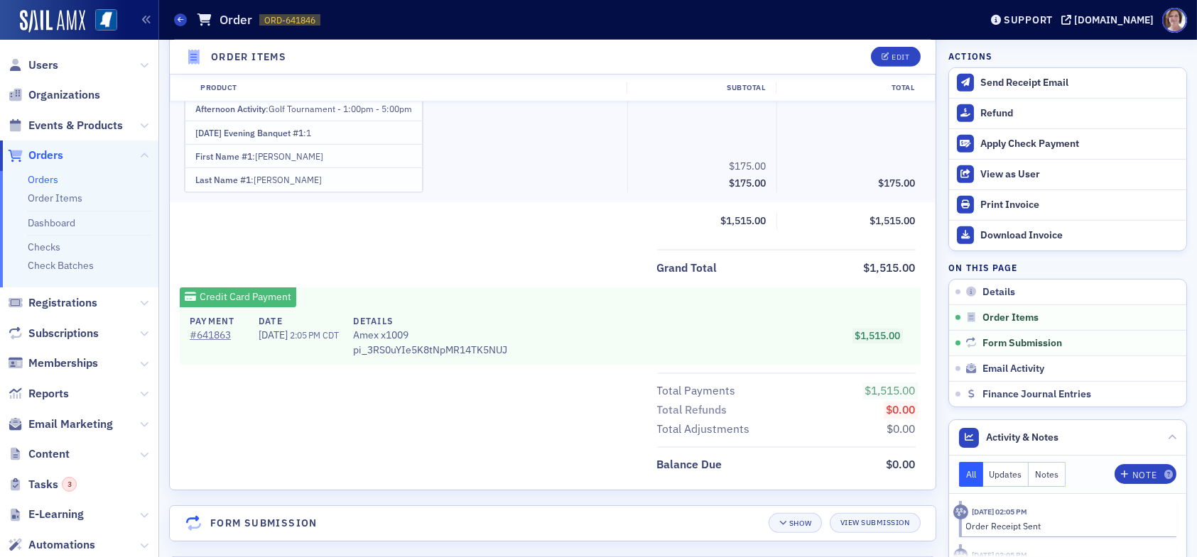
scroll to position [1775, 0]
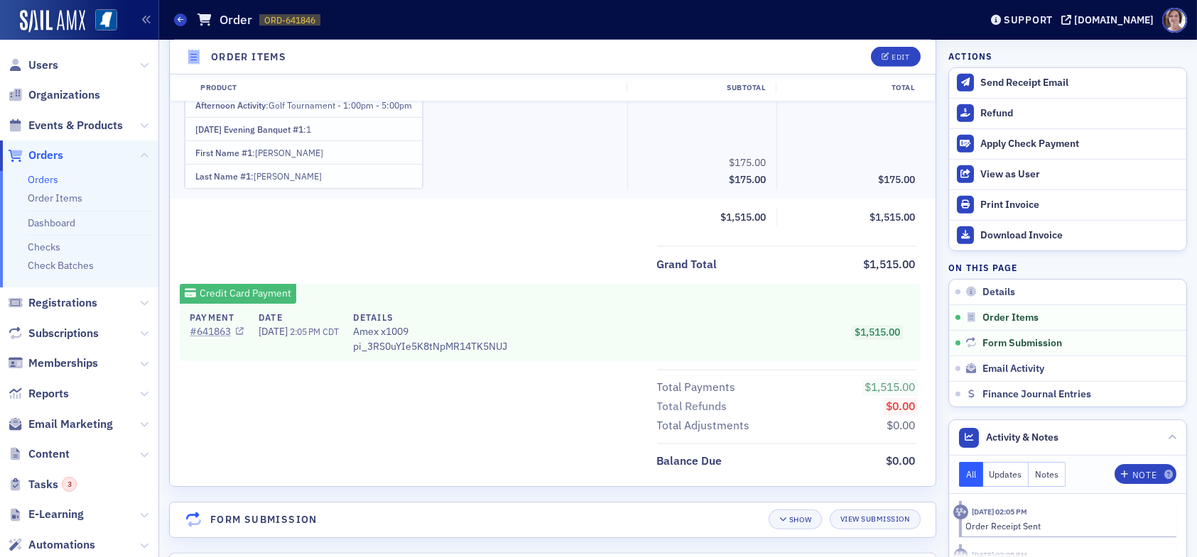
click at [214, 339] on link "# 641863" at bounding box center [217, 332] width 54 height 15
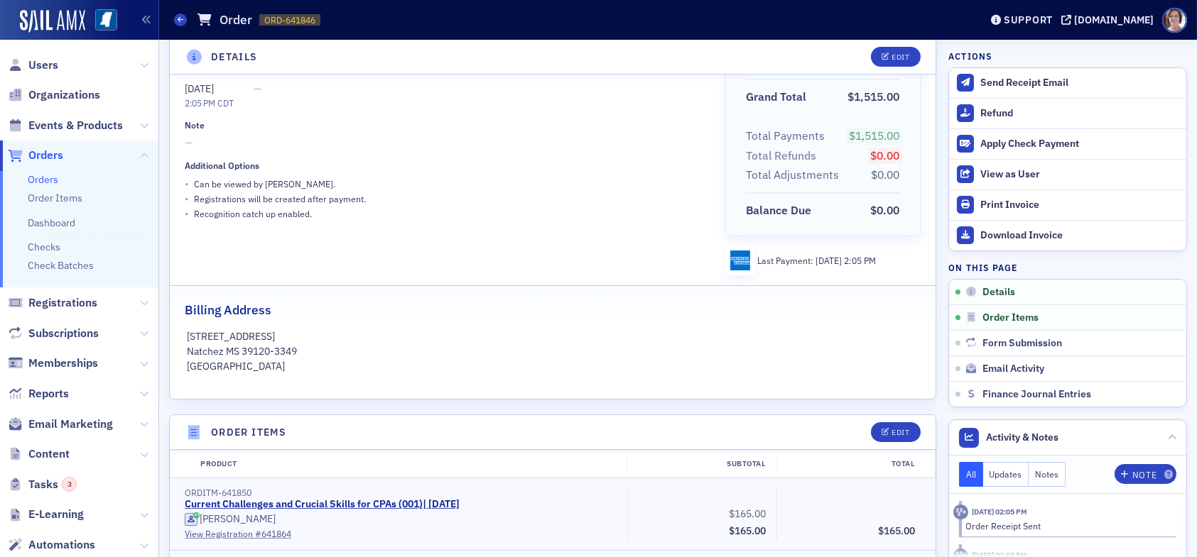
scroll to position [0, 0]
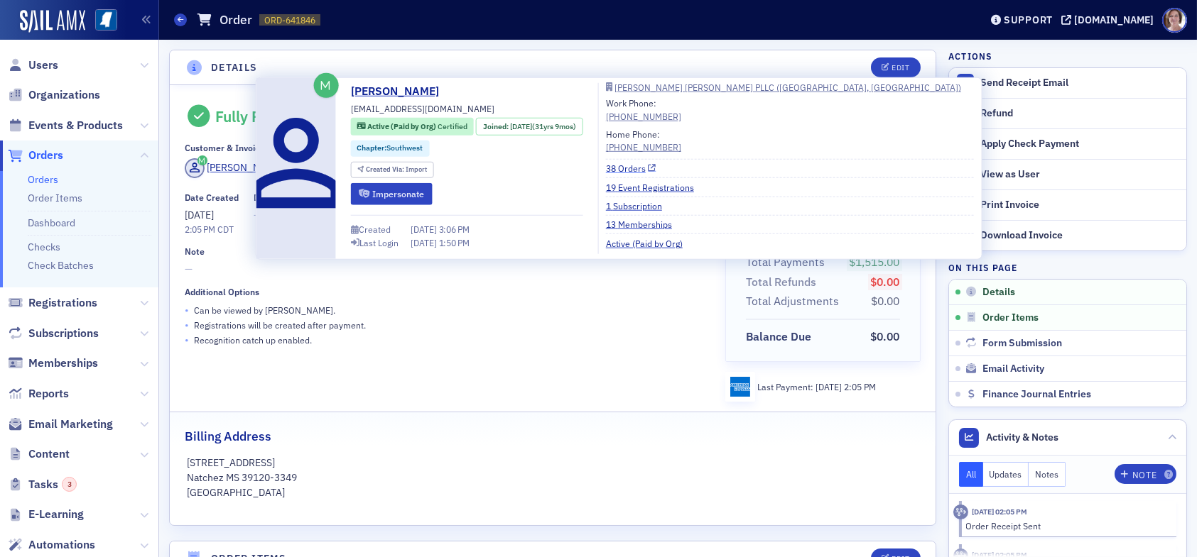
click at [644, 167] on link "38 Orders" at bounding box center [631, 168] width 50 height 13
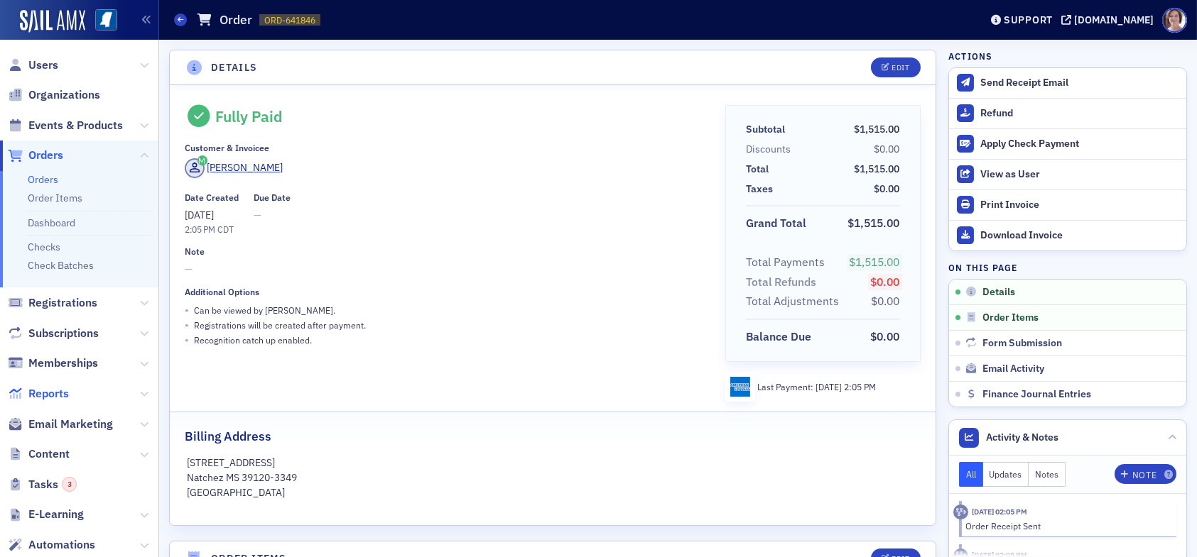
click at [59, 396] on span "Reports" at bounding box center [48, 394] width 40 height 16
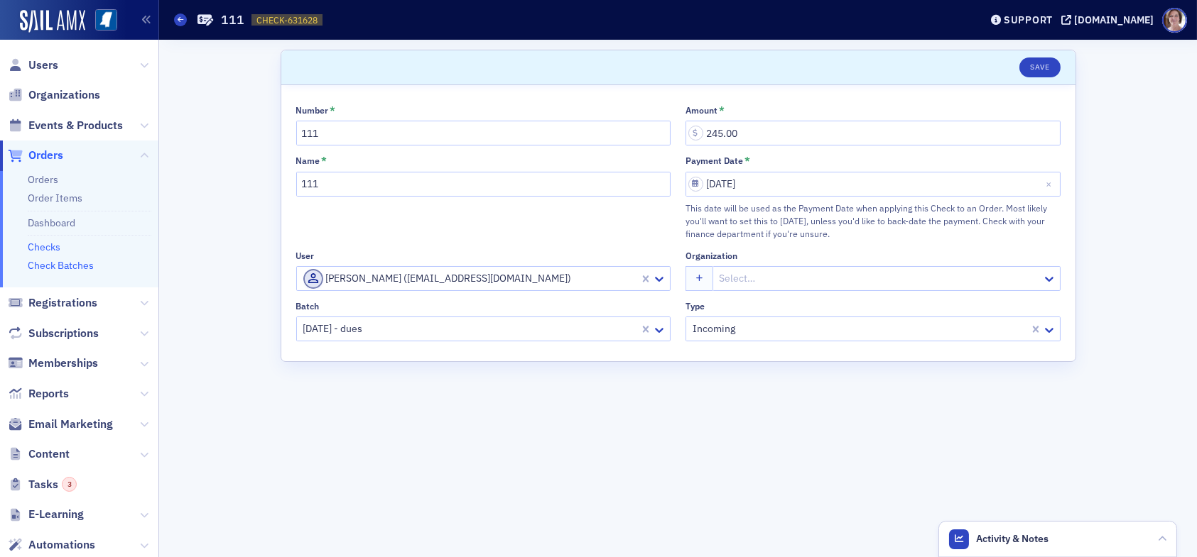
click at [67, 266] on link "Check Batches" at bounding box center [61, 265] width 66 height 13
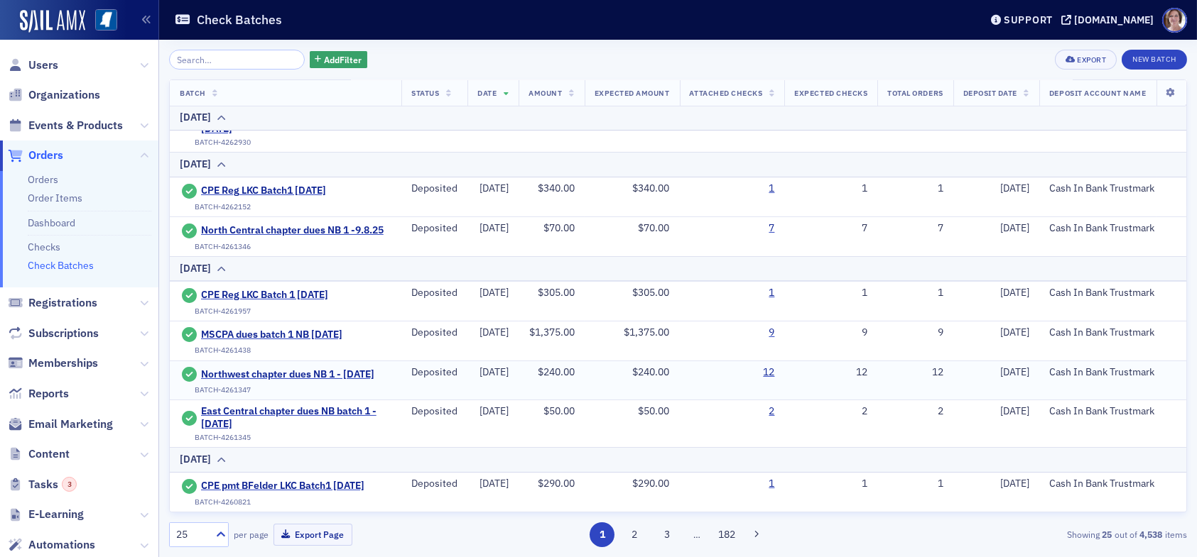
scroll to position [1016, 0]
click at [672, 534] on button "3" at bounding box center [666, 535] width 25 height 25
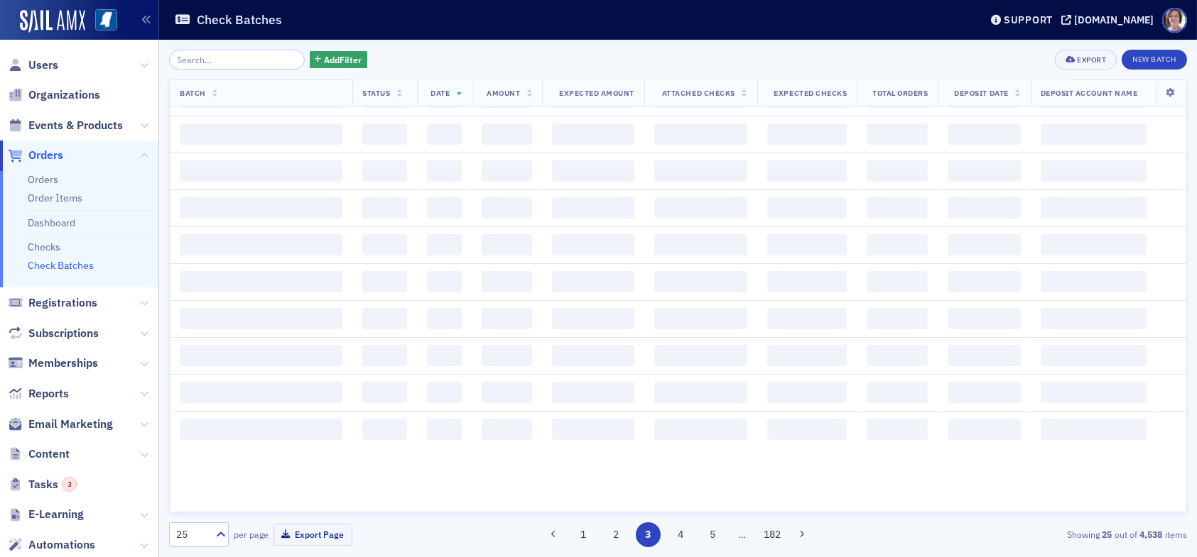
scroll to position [0, 0]
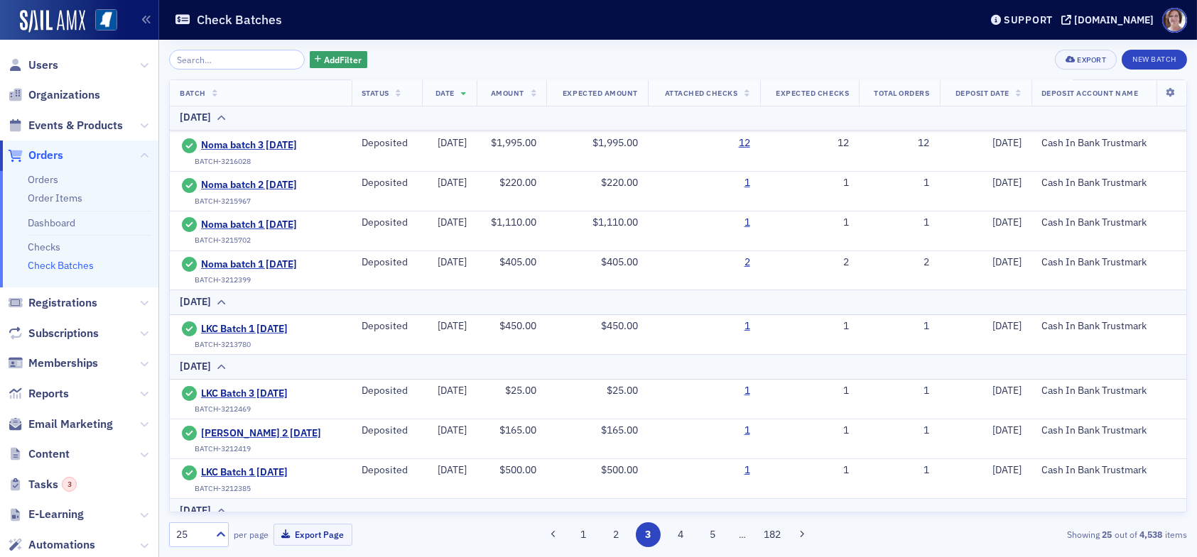
scroll to position [497, 0]
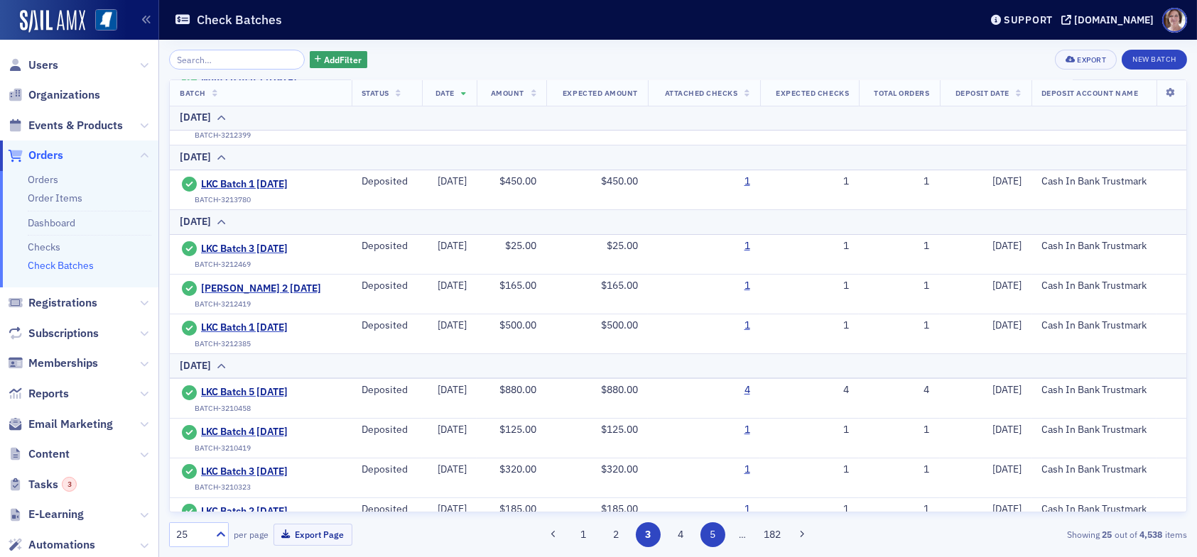
click at [721, 533] on button "5" at bounding box center [712, 535] width 25 height 25
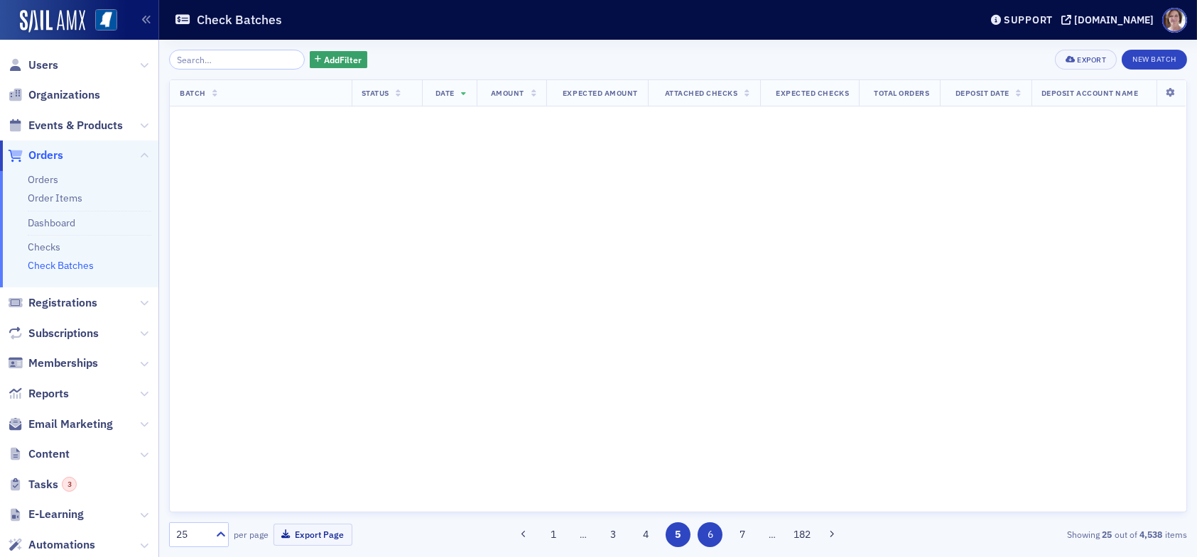
scroll to position [0, 0]
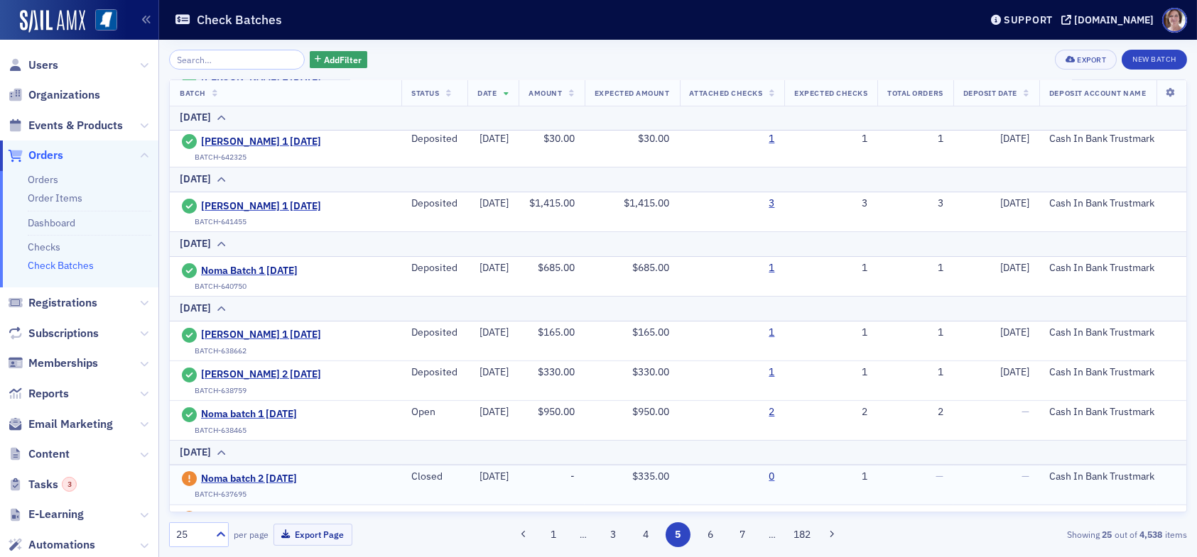
scroll to position [977, 0]
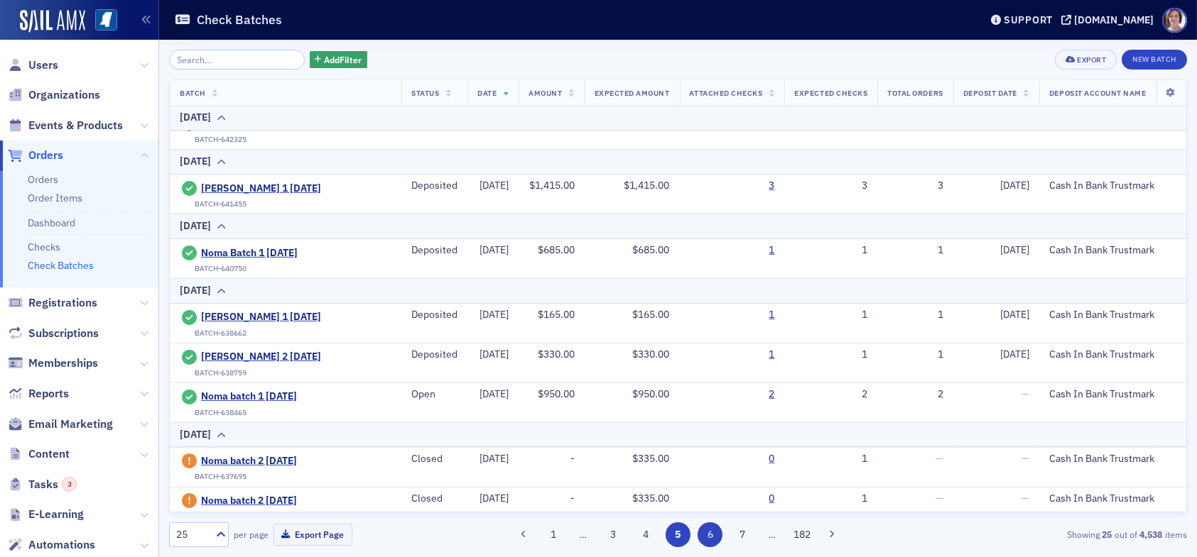
click at [711, 542] on button "6" at bounding box center [709, 535] width 25 height 25
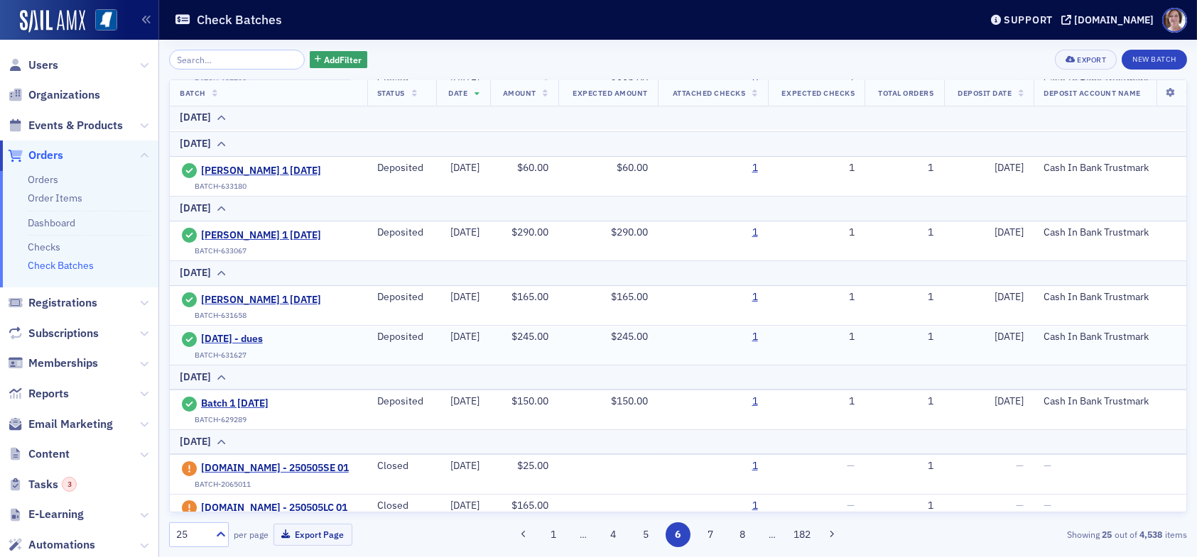
scroll to position [142, 0]
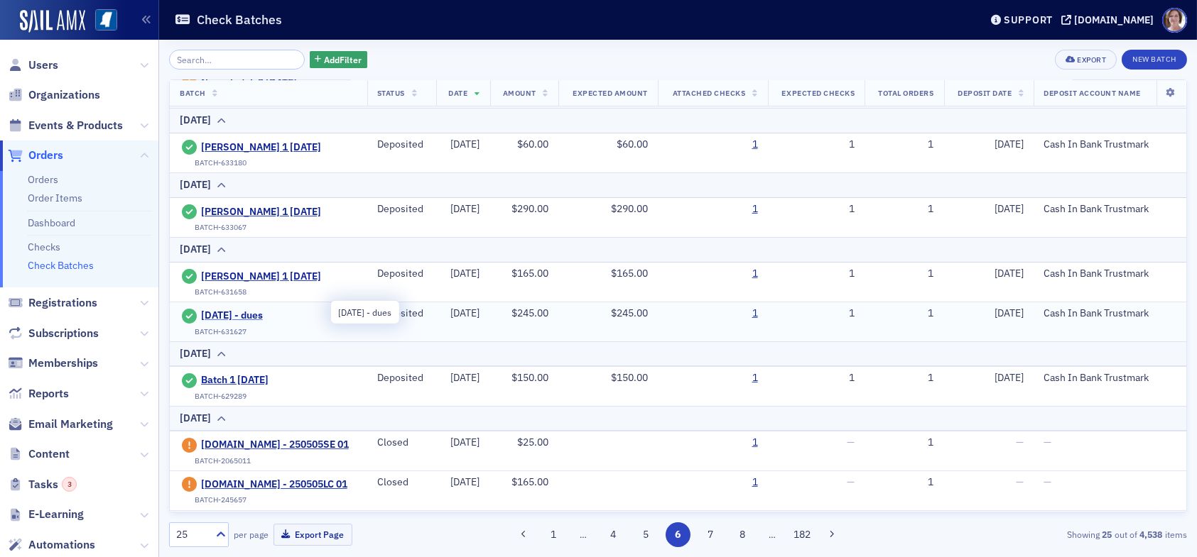
click at [234, 313] on span "5.9.25 - dues" at bounding box center [265, 316] width 129 height 13
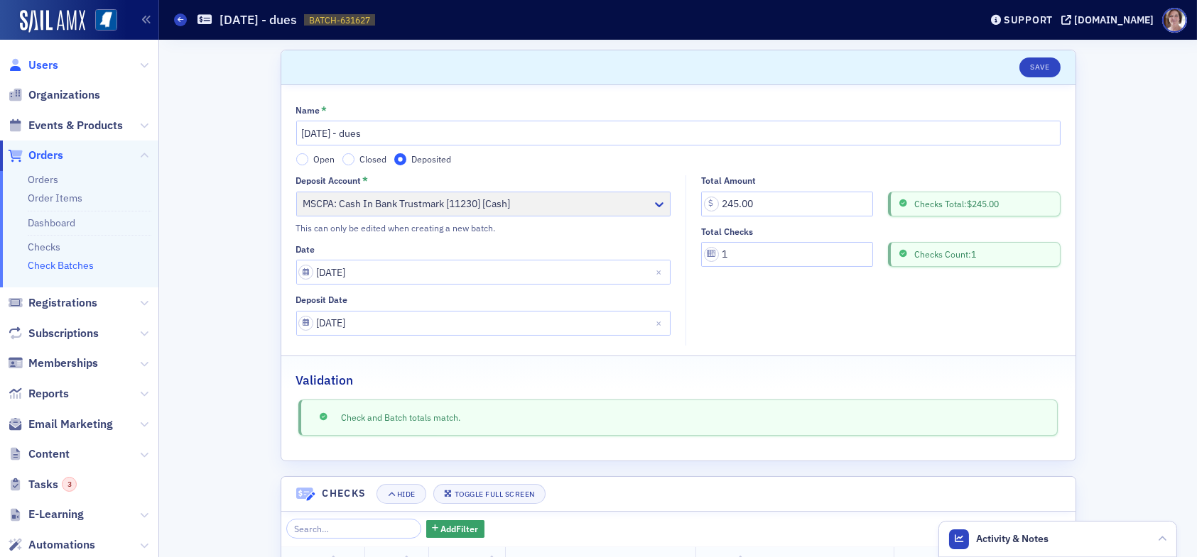
click at [49, 63] on span "Users" at bounding box center [43, 66] width 30 height 16
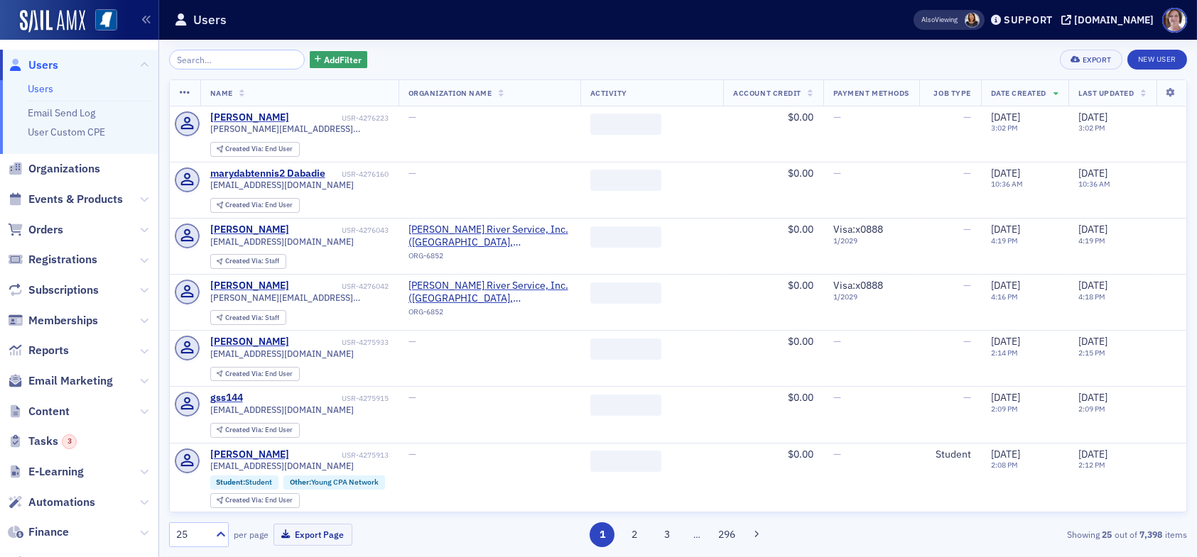
click at [231, 58] on input "search" at bounding box center [237, 60] width 136 height 20
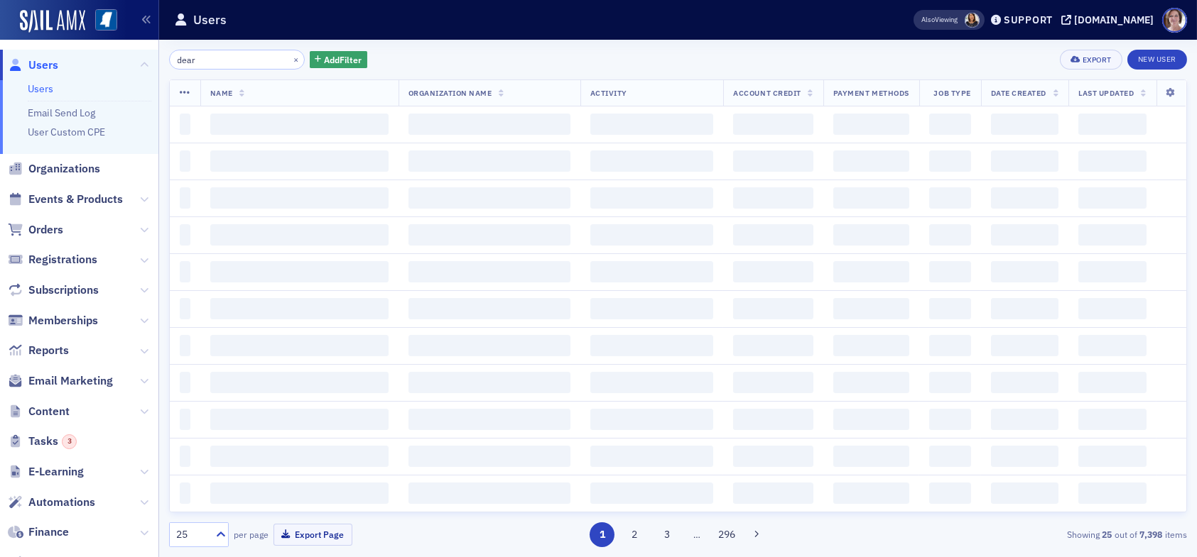
type input "dear"
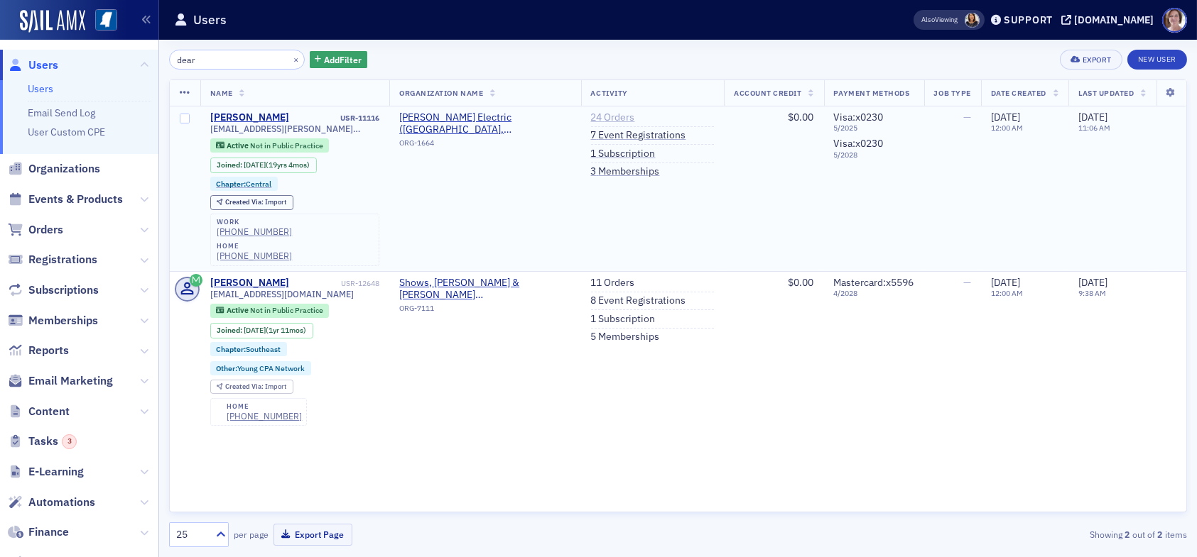
click at [612, 115] on link "24 Orders" at bounding box center [613, 117] width 44 height 13
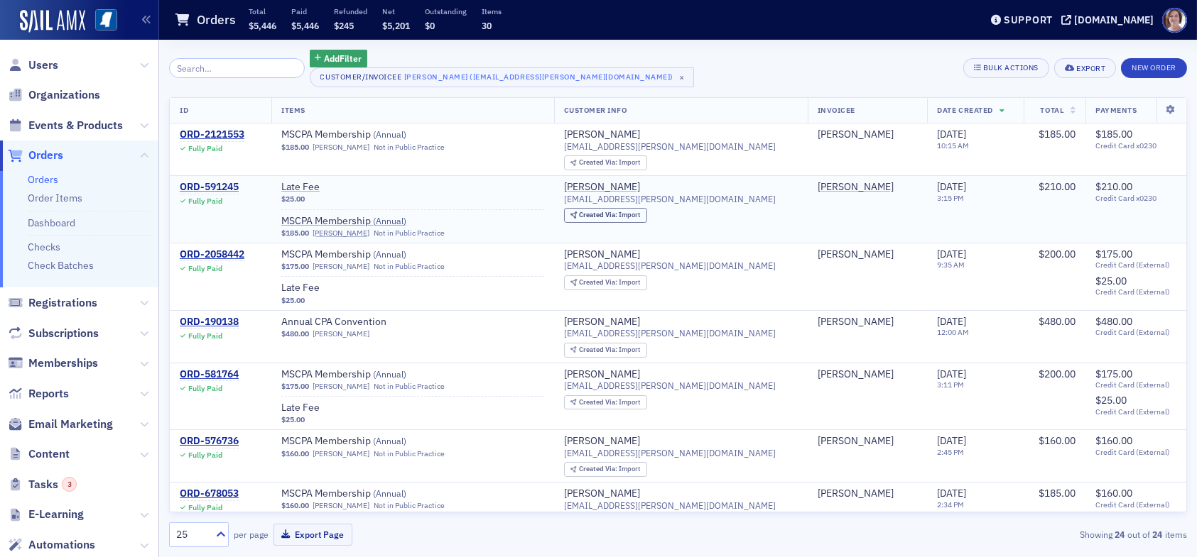
click at [217, 183] on div "ORD-591245" at bounding box center [209, 187] width 59 height 13
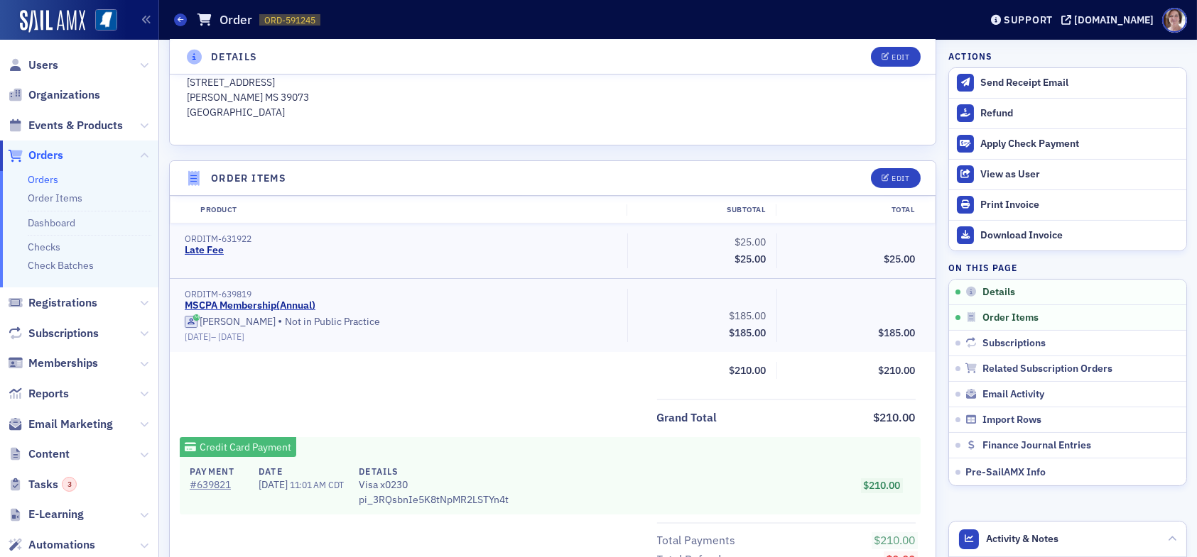
scroll to position [426, 0]
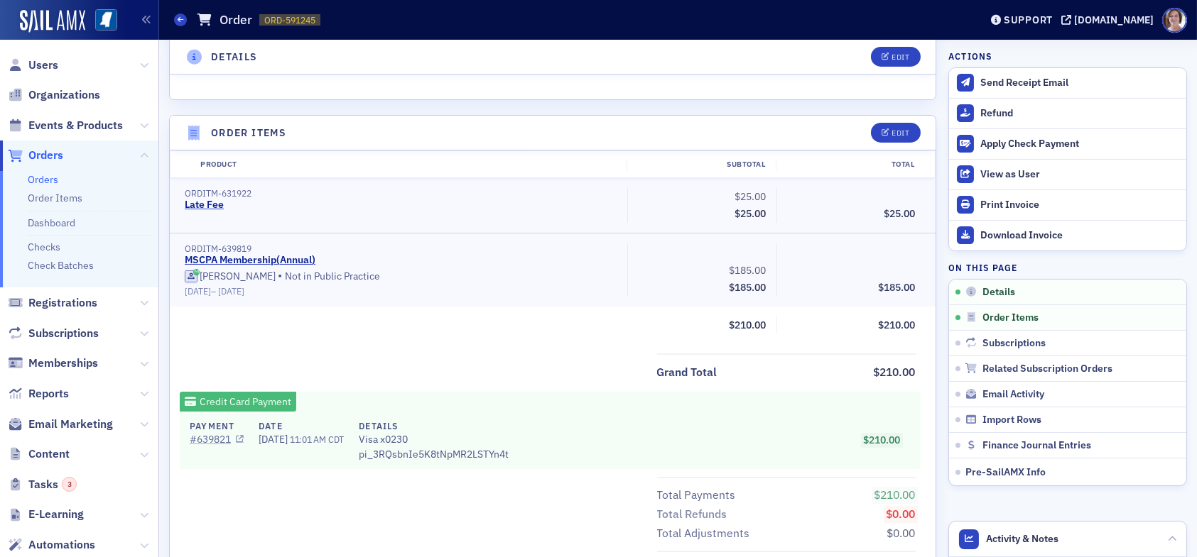
click at [214, 440] on link "# 639821" at bounding box center [217, 439] width 54 height 15
click at [50, 65] on span "Users" at bounding box center [43, 66] width 30 height 16
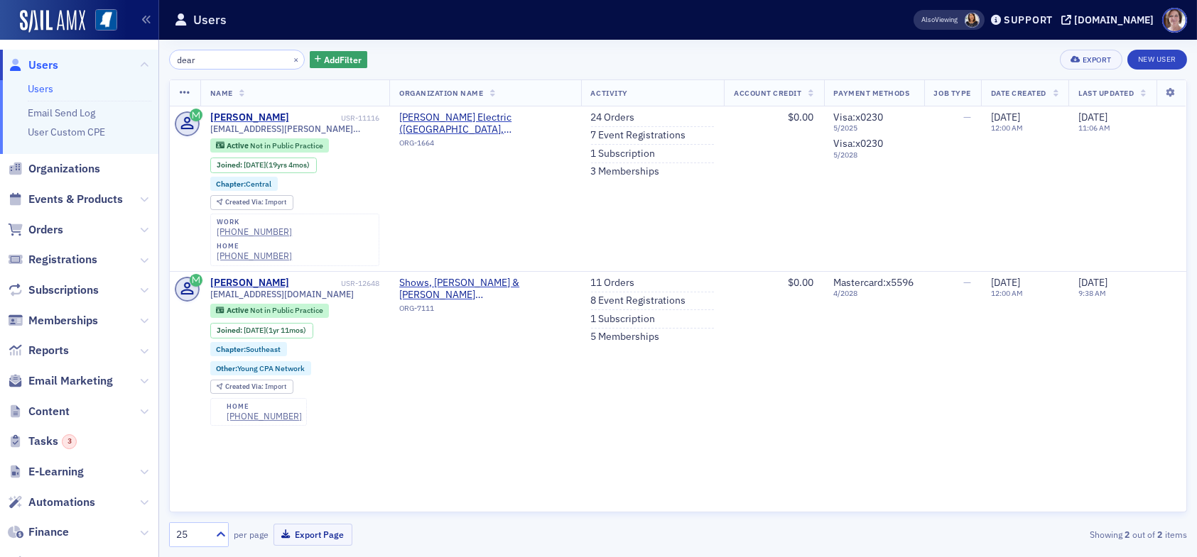
drag, startPoint x: 219, startPoint y: 62, endPoint x: 153, endPoint y: 79, distance: 68.7
click at [148, 64] on div "Users Users Email Send Log User Custom CPE Organizations Events & Products Orde…" at bounding box center [598, 278] width 1197 height 557
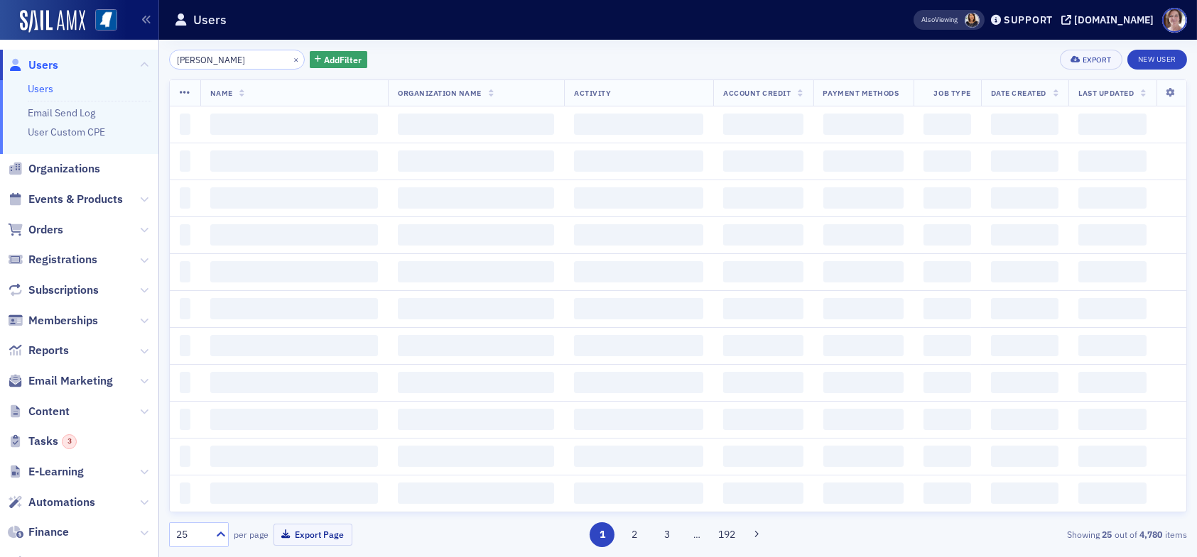
type input "harrison br"
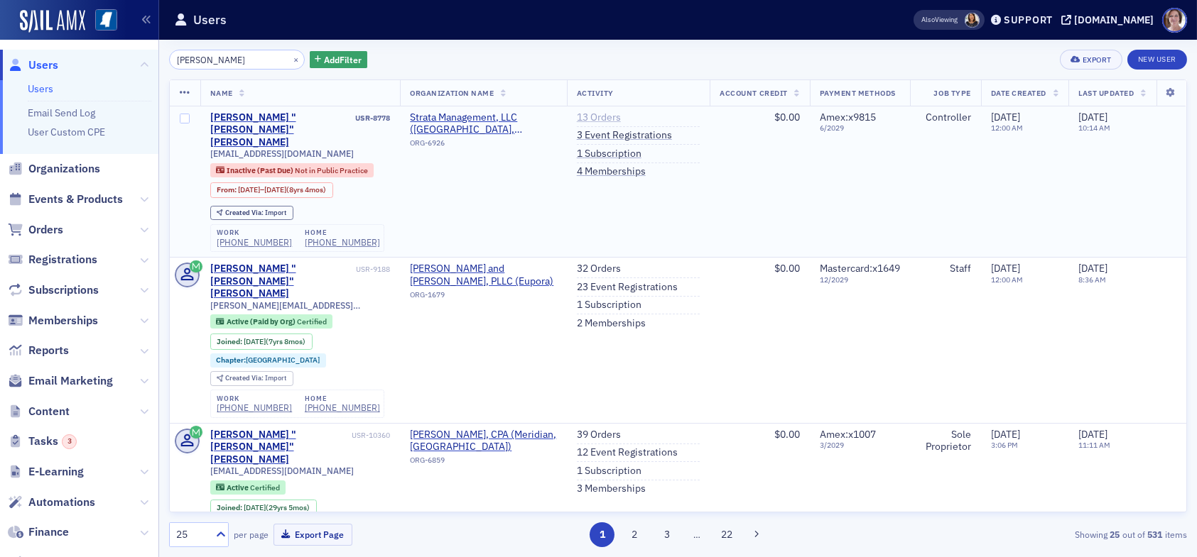
click at [589, 115] on link "13 Orders" at bounding box center [599, 117] width 44 height 13
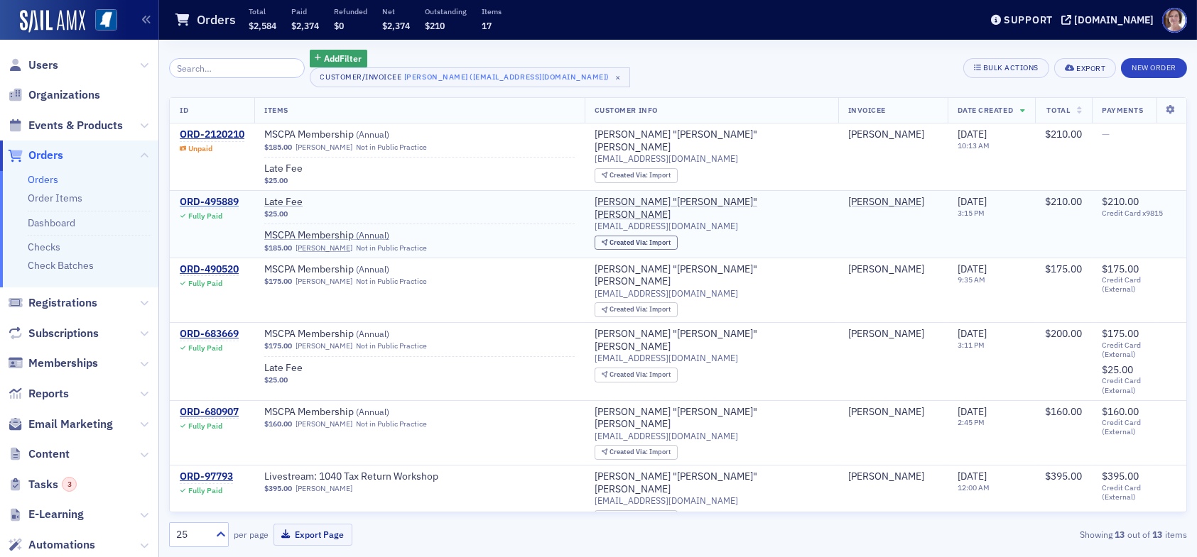
click at [229, 200] on div "ORD-495889" at bounding box center [209, 202] width 59 height 13
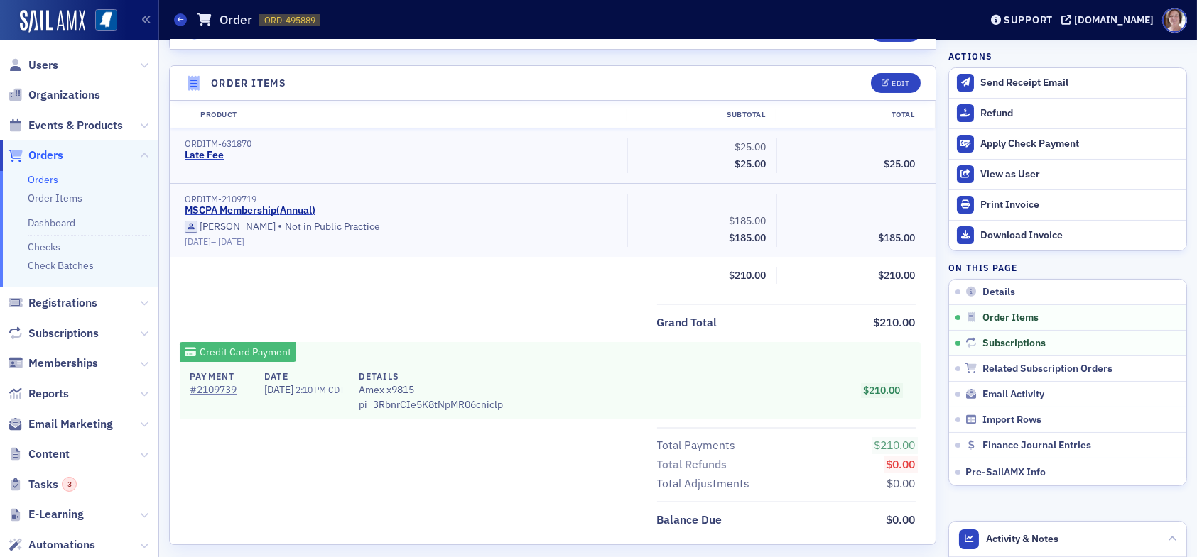
scroll to position [497, 0]
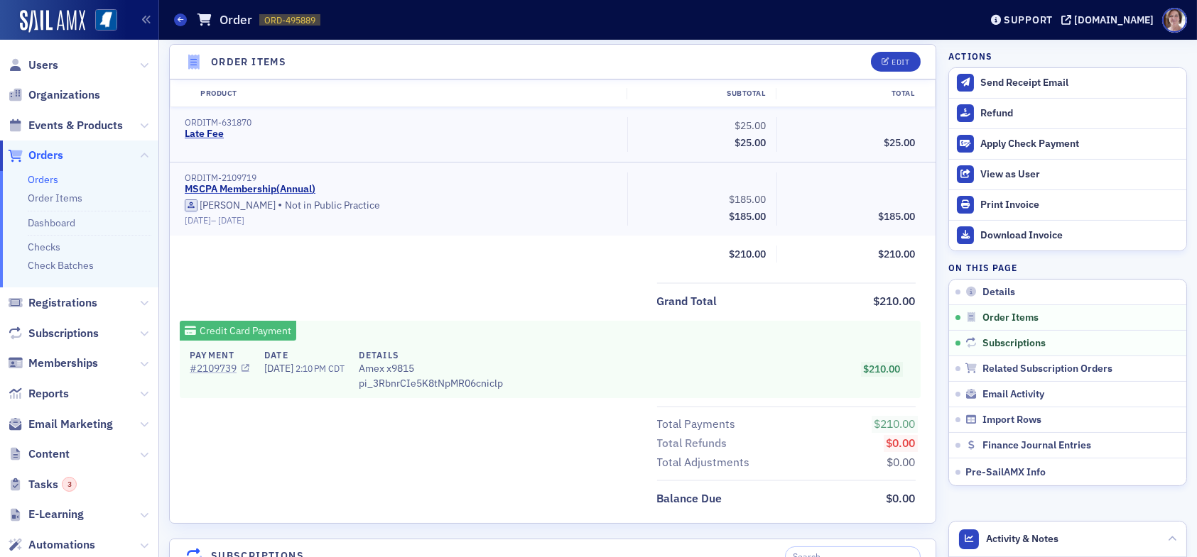
click at [213, 364] on link "# 2109739" at bounding box center [220, 368] width 60 height 15
click at [44, 64] on span "Users" at bounding box center [43, 66] width 30 height 16
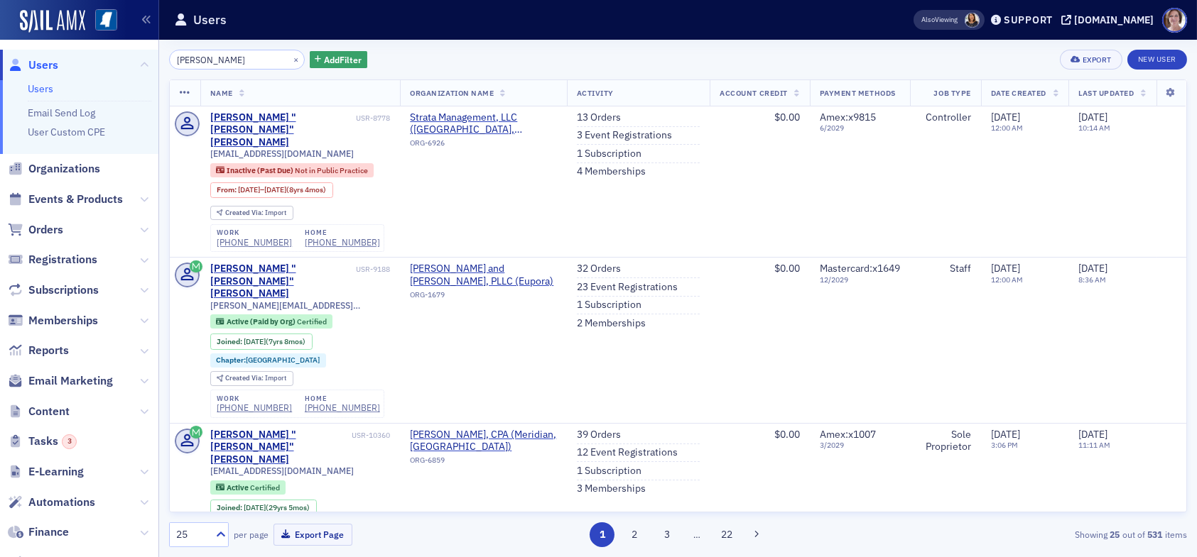
drag, startPoint x: 238, startPoint y: 55, endPoint x: 104, endPoint y: 52, distance: 134.3
click at [109, 54] on div "Users Users Email Send Log User Custom CPE Organizations Events & Products Orde…" at bounding box center [598, 278] width 1197 height 557
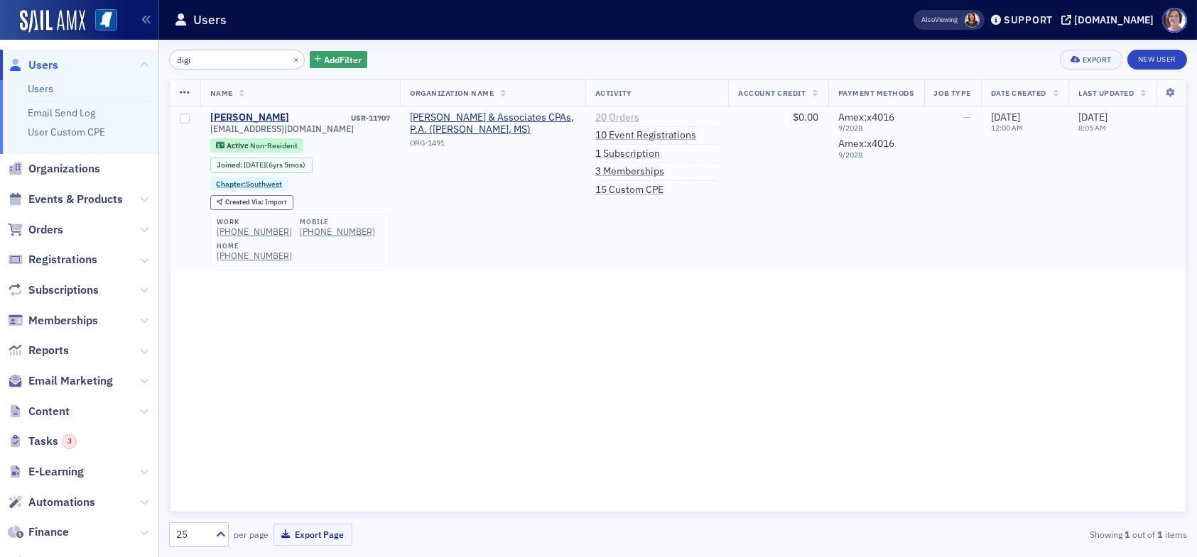
type input "digi"
click at [614, 121] on link "20 Orders" at bounding box center [617, 117] width 44 height 13
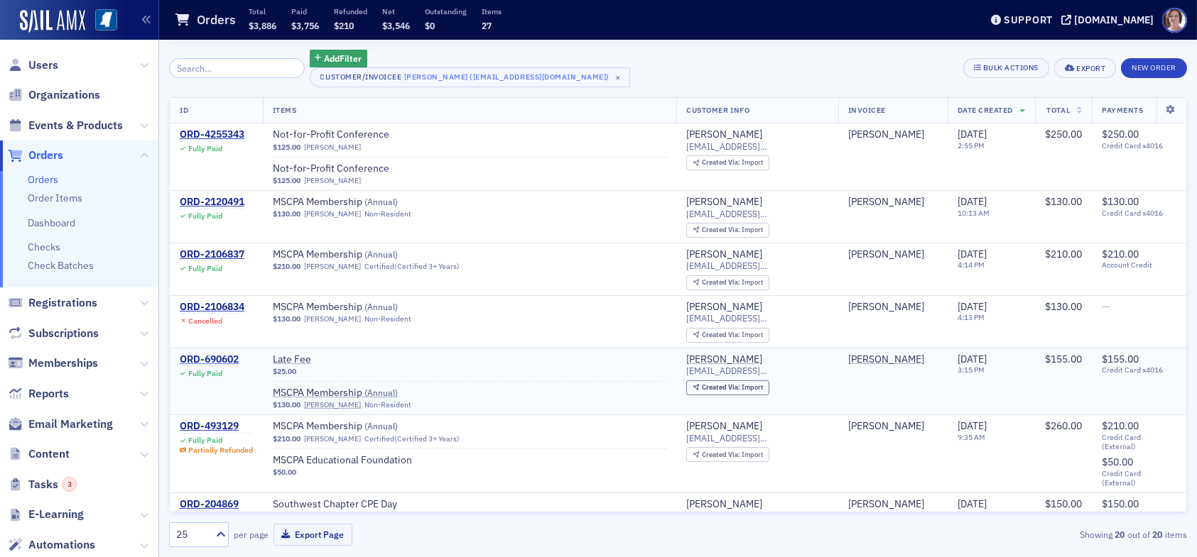
click at [210, 358] on div "ORD-690602" at bounding box center [209, 360] width 59 height 13
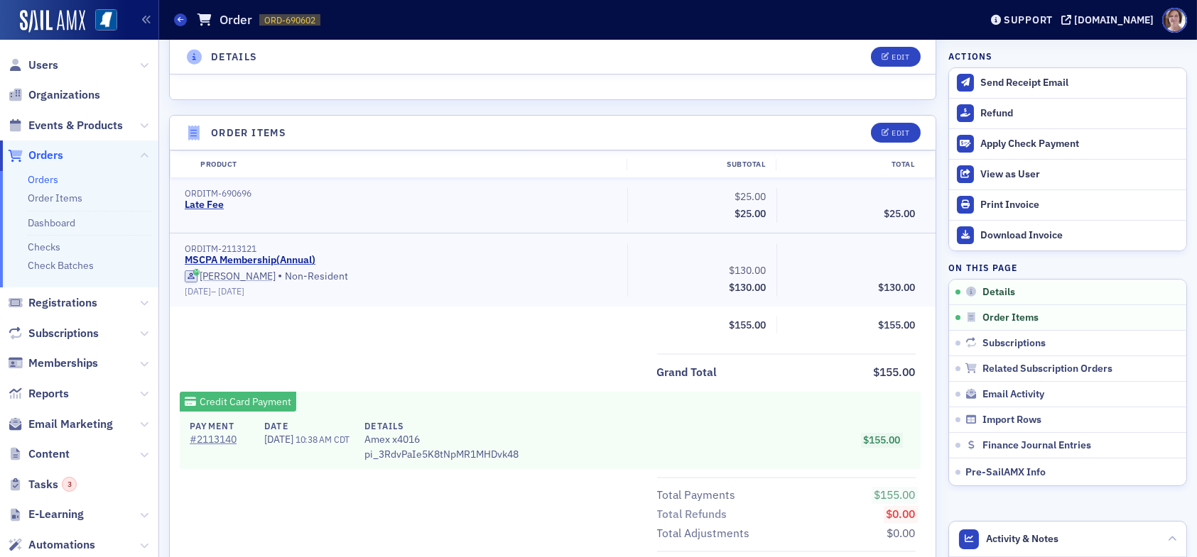
scroll to position [426, 0]
click at [223, 436] on link "# 2113140" at bounding box center [220, 439] width 60 height 15
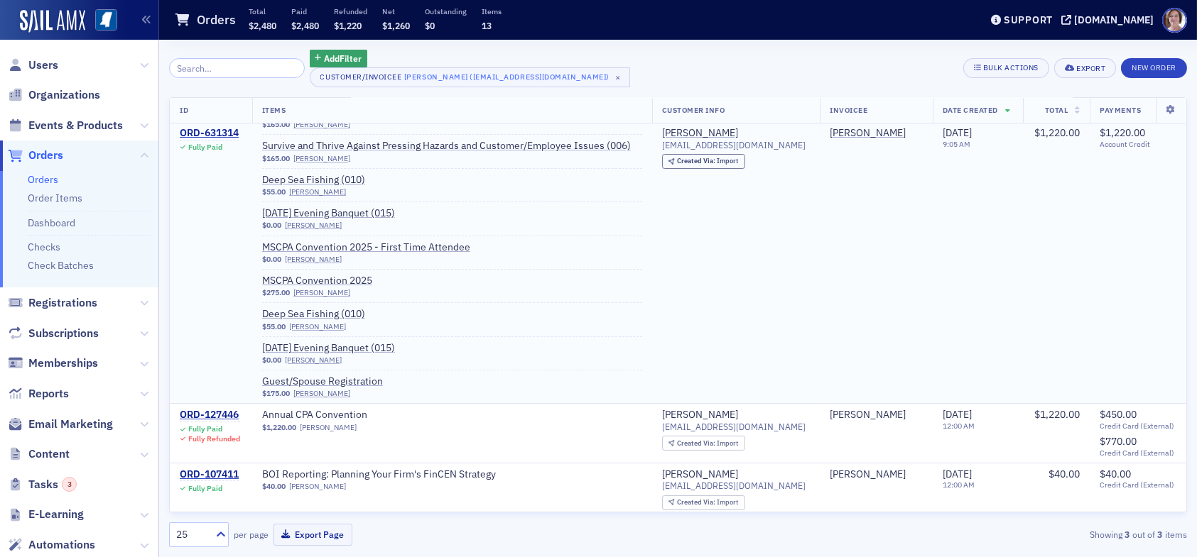
scroll to position [90, 0]
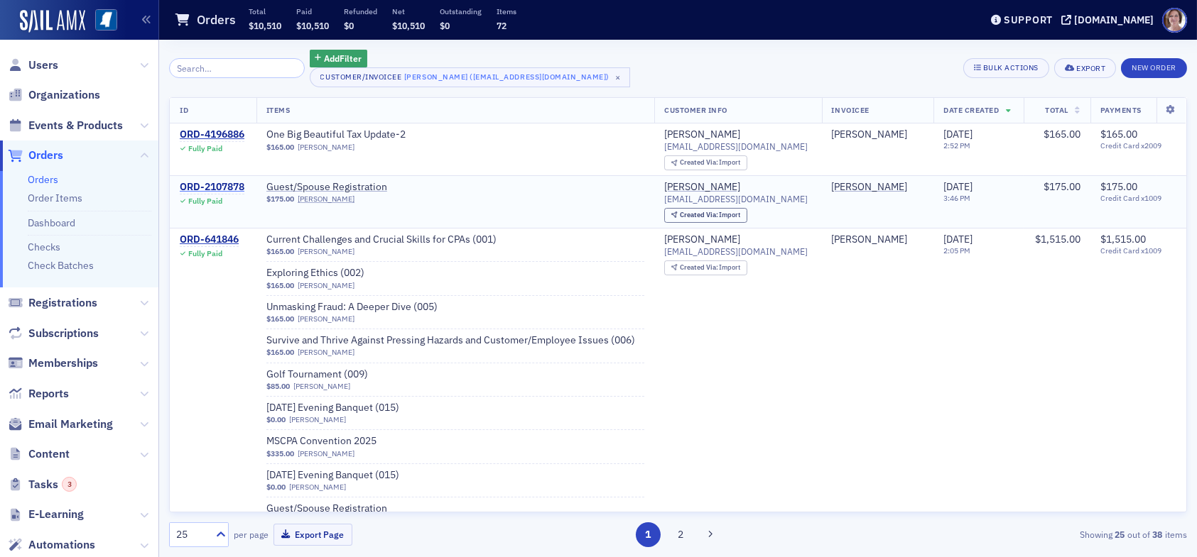
click at [205, 183] on div "ORD-2107878" at bounding box center [212, 187] width 65 height 13
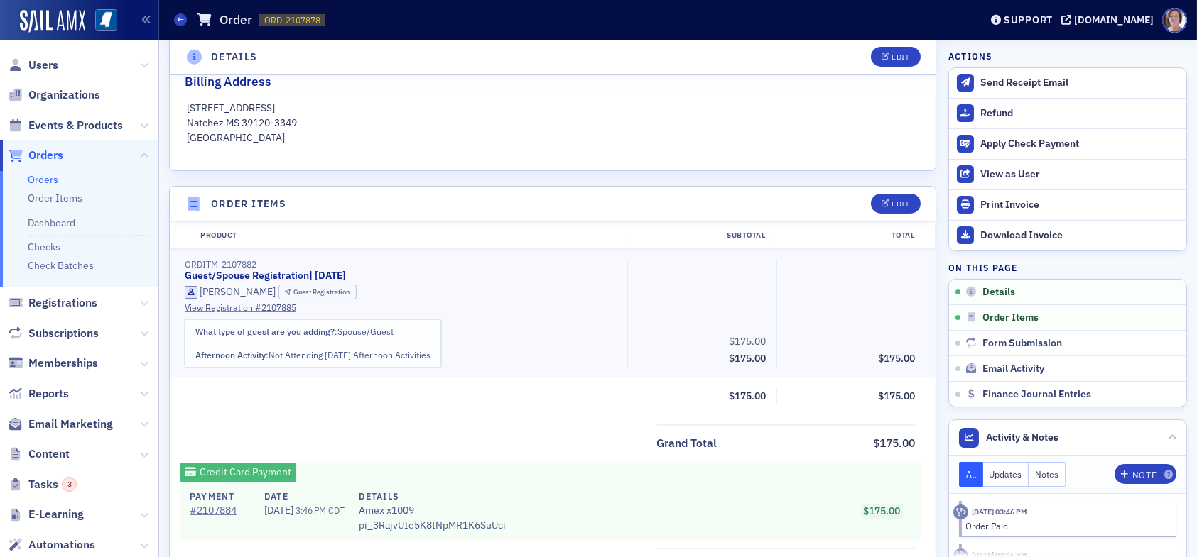
scroll to position [426, 0]
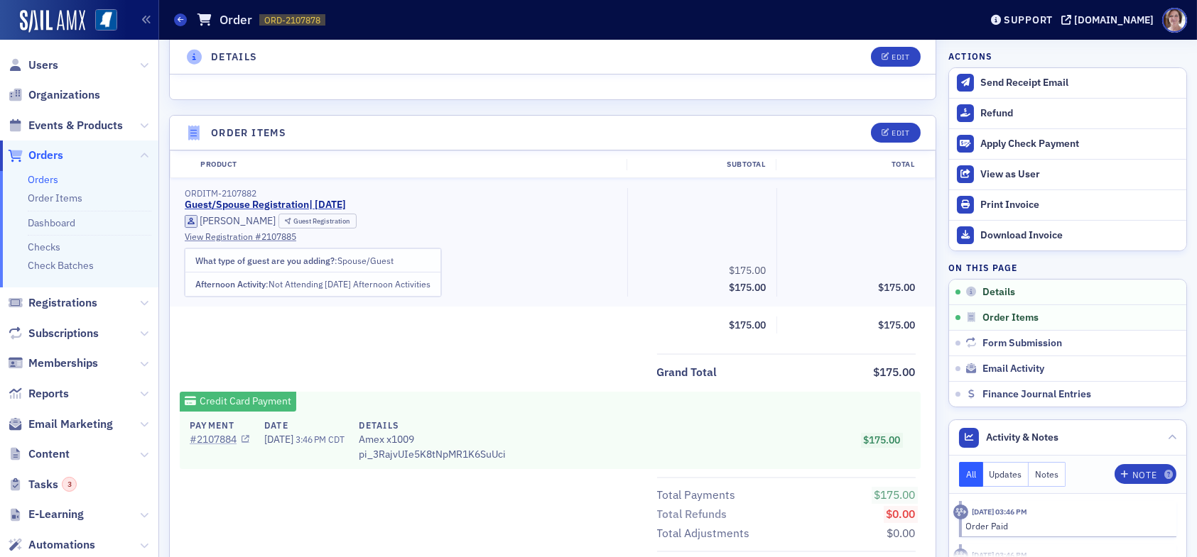
click at [211, 437] on link "# 2107884" at bounding box center [220, 439] width 60 height 15
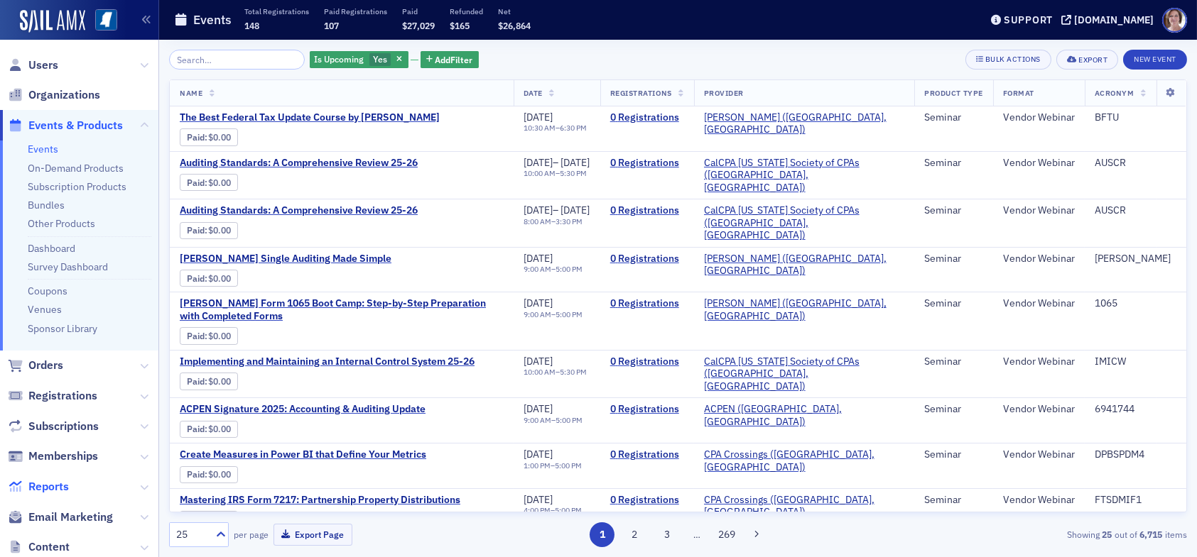
click at [55, 489] on span "Reports" at bounding box center [48, 487] width 40 height 16
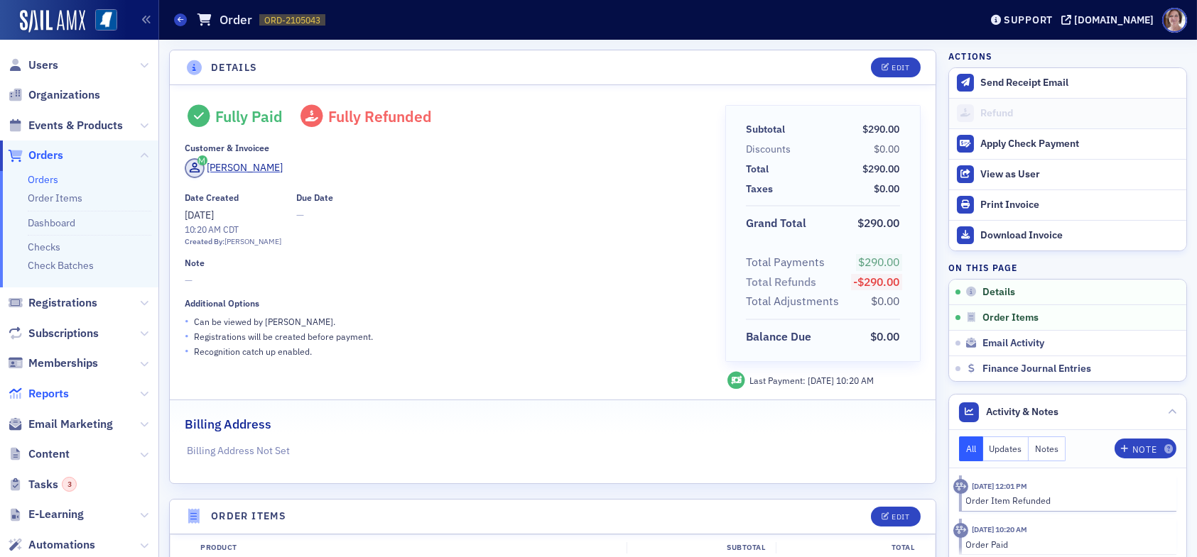
click at [65, 391] on span "Reports" at bounding box center [48, 394] width 40 height 16
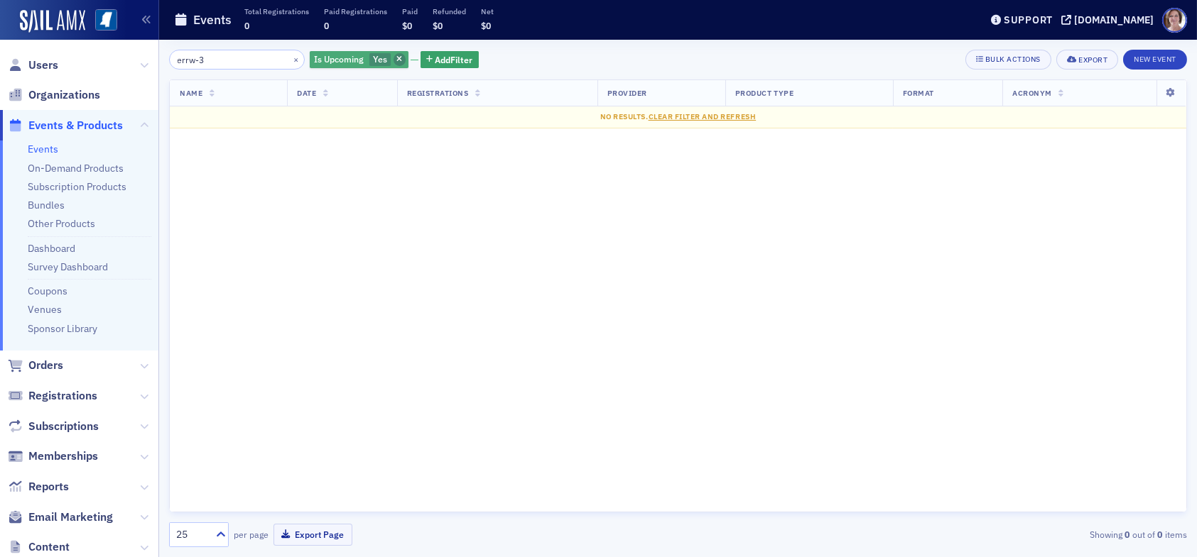
click at [396, 58] on icon "button" at bounding box center [399, 60] width 6 height 8
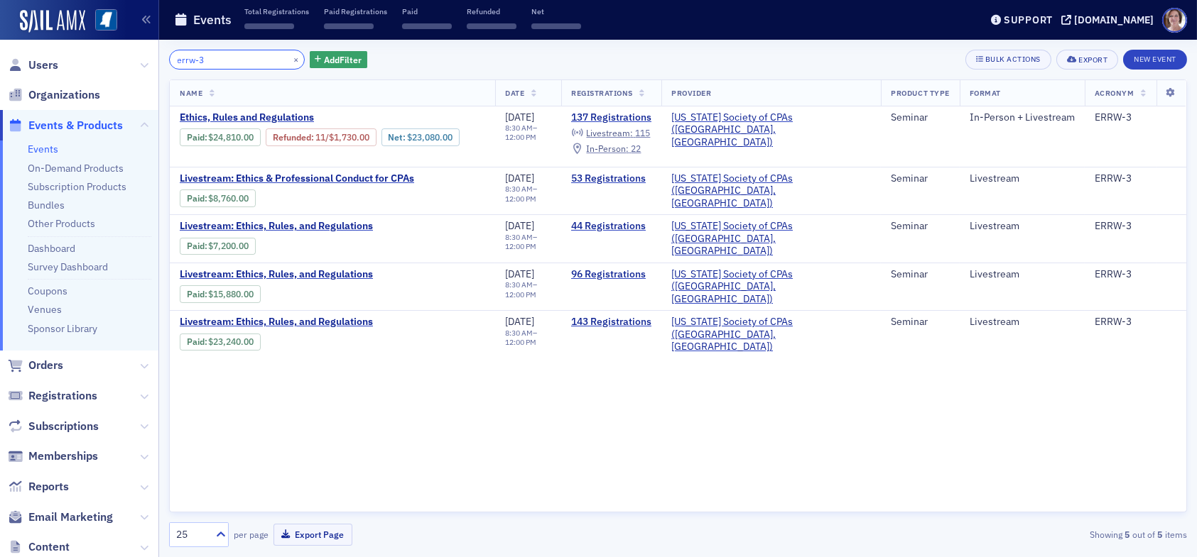
drag, startPoint x: 212, startPoint y: 55, endPoint x: 136, endPoint y: 45, distance: 76.6
click at [142, 55] on div "Users Organizations Events & Products Events On-Demand Products Subscription Pr…" at bounding box center [598, 278] width 1197 height 557
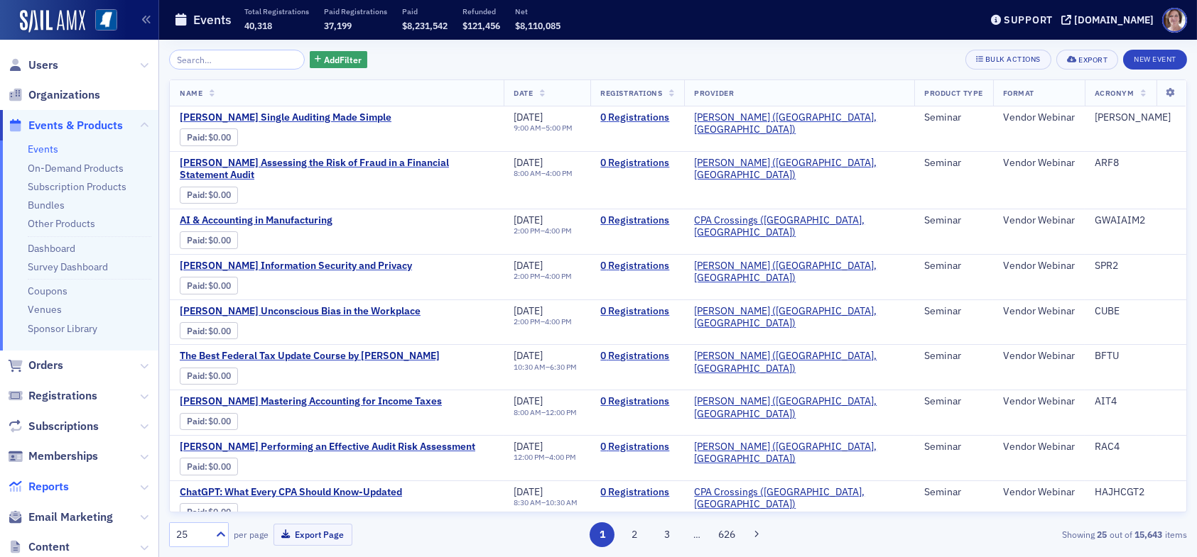
click at [61, 486] on span "Reports" at bounding box center [48, 487] width 40 height 16
